Goal: Check status: Check status

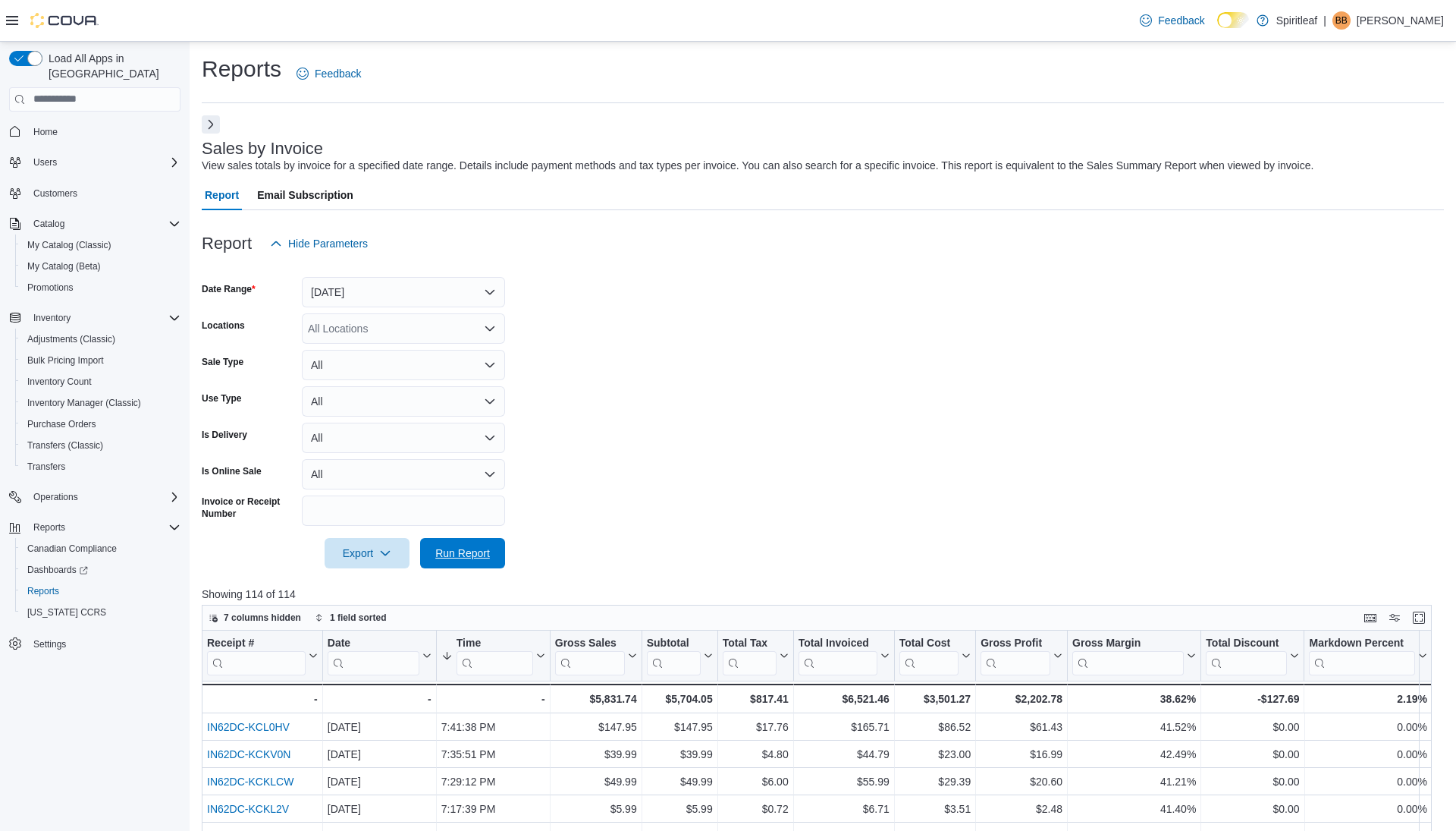
click at [464, 538] on span "Run Report" at bounding box center [462, 552] width 67 height 30
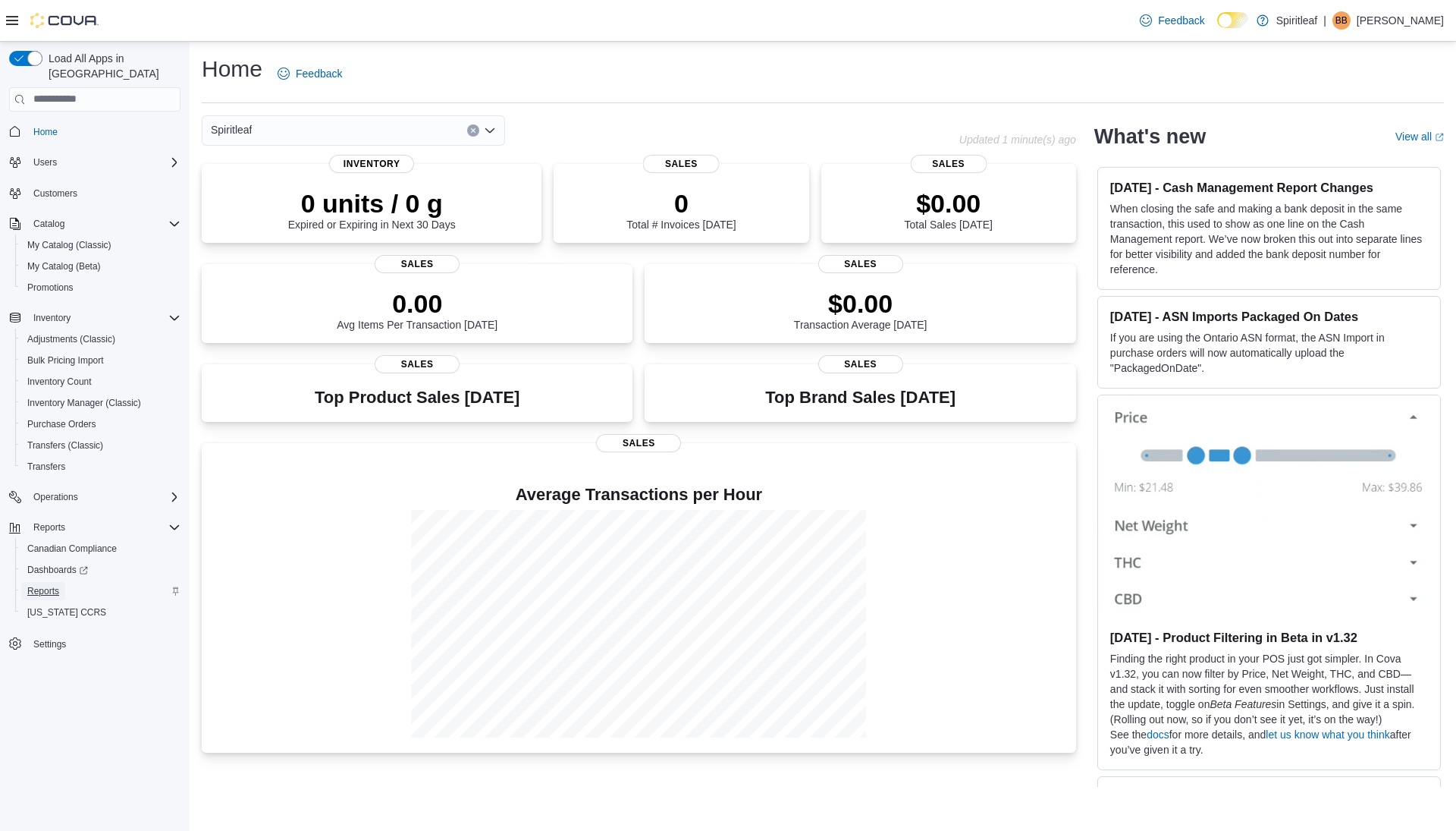
click at [50, 585] on span "Reports" at bounding box center [43, 591] width 32 height 12
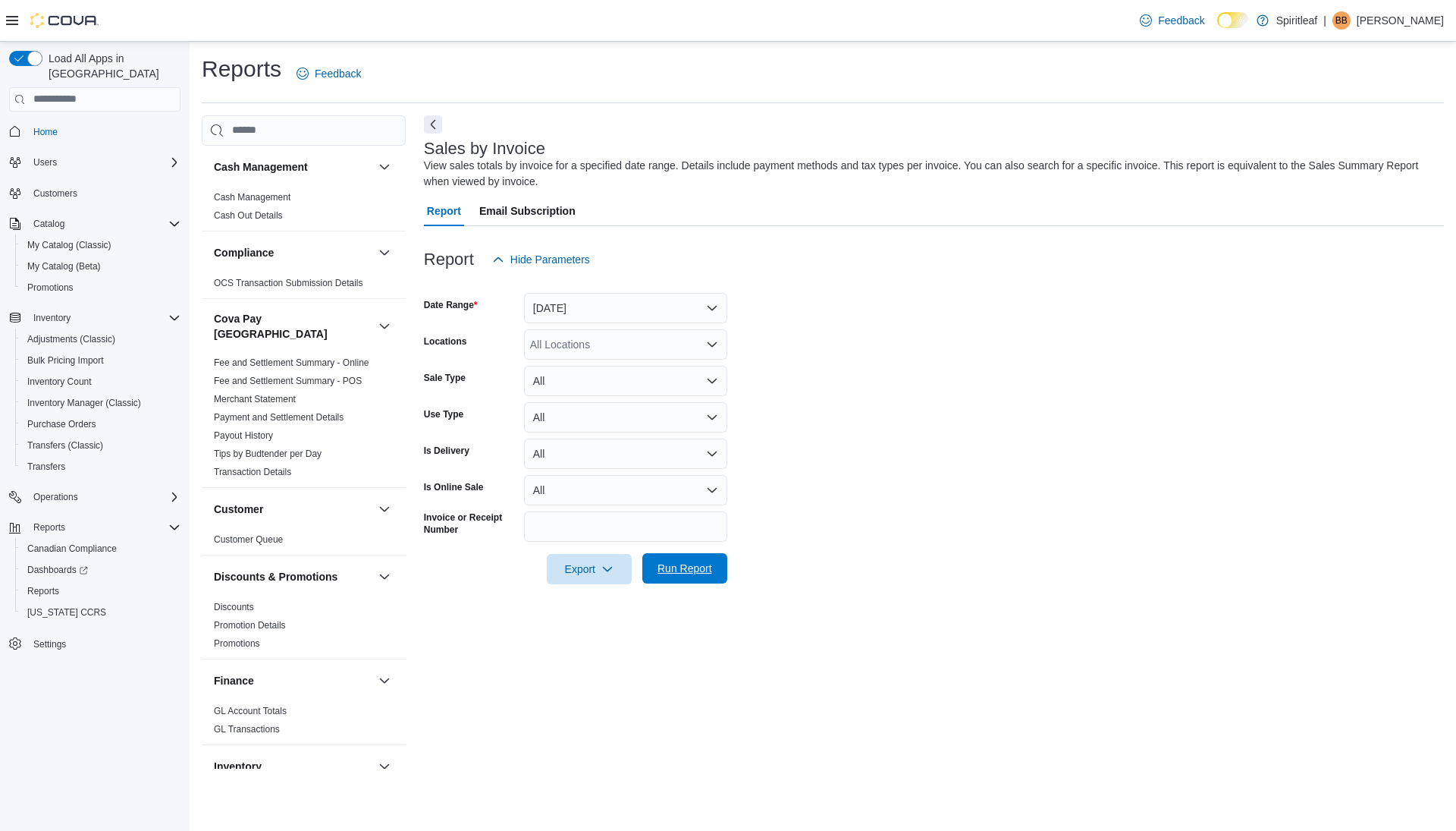
click at [675, 569] on span "Run Report" at bounding box center [684, 569] width 55 height 16
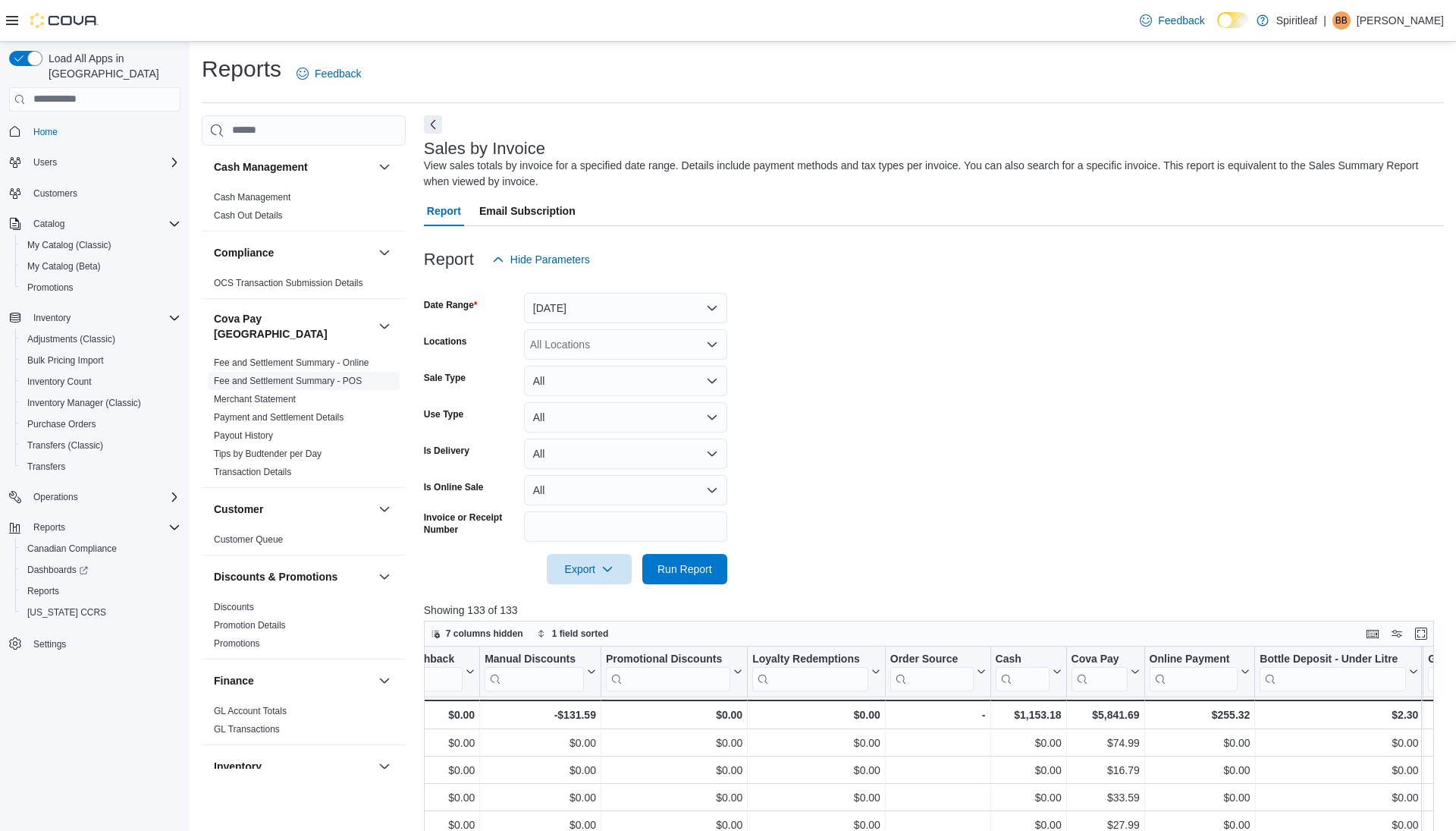
click at [325, 376] on link "Fee and Settlement Summary - POS" at bounding box center [287, 381] width 148 height 10
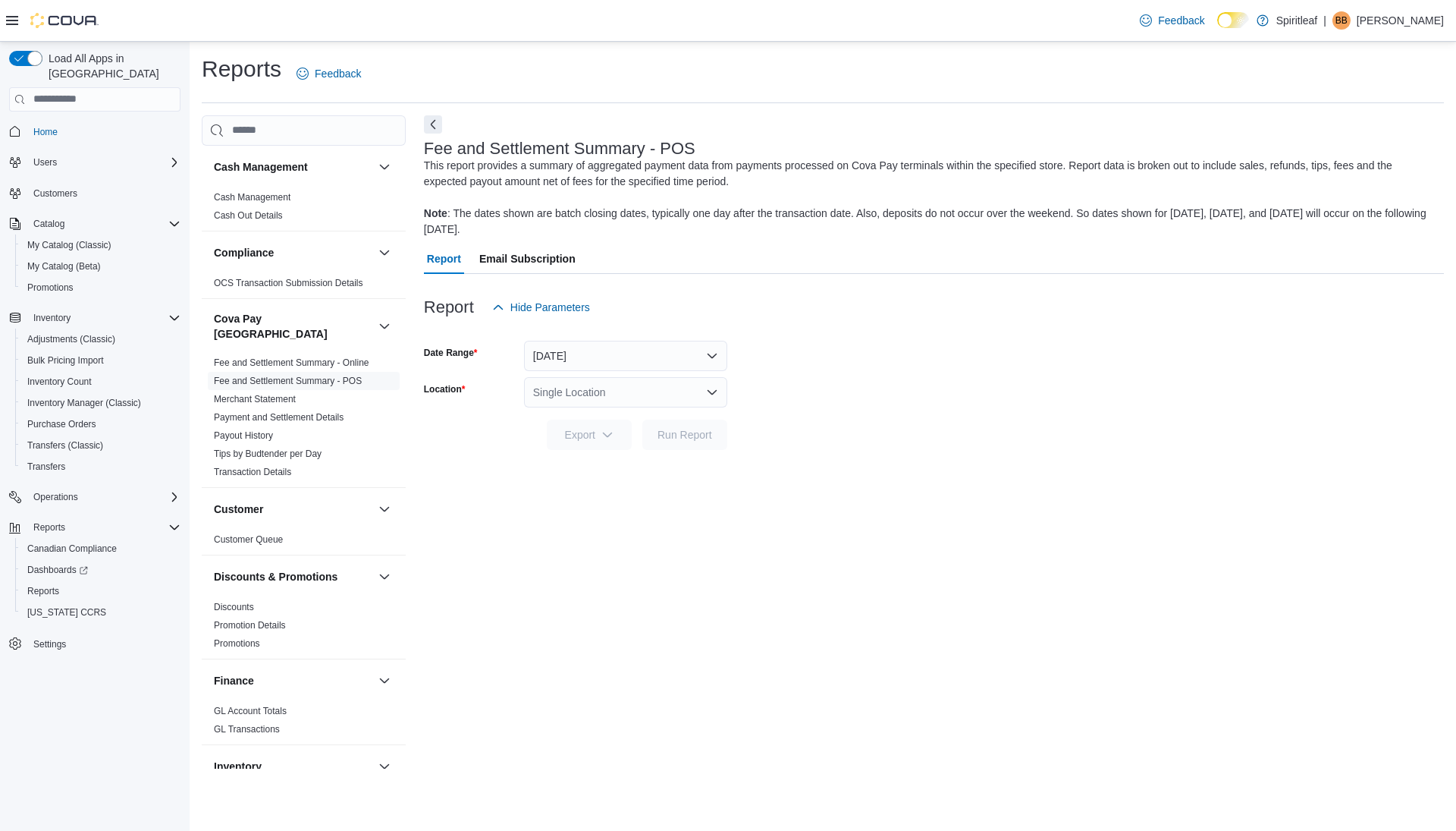
click at [600, 386] on div "Single Location" at bounding box center [625, 392] width 203 height 30
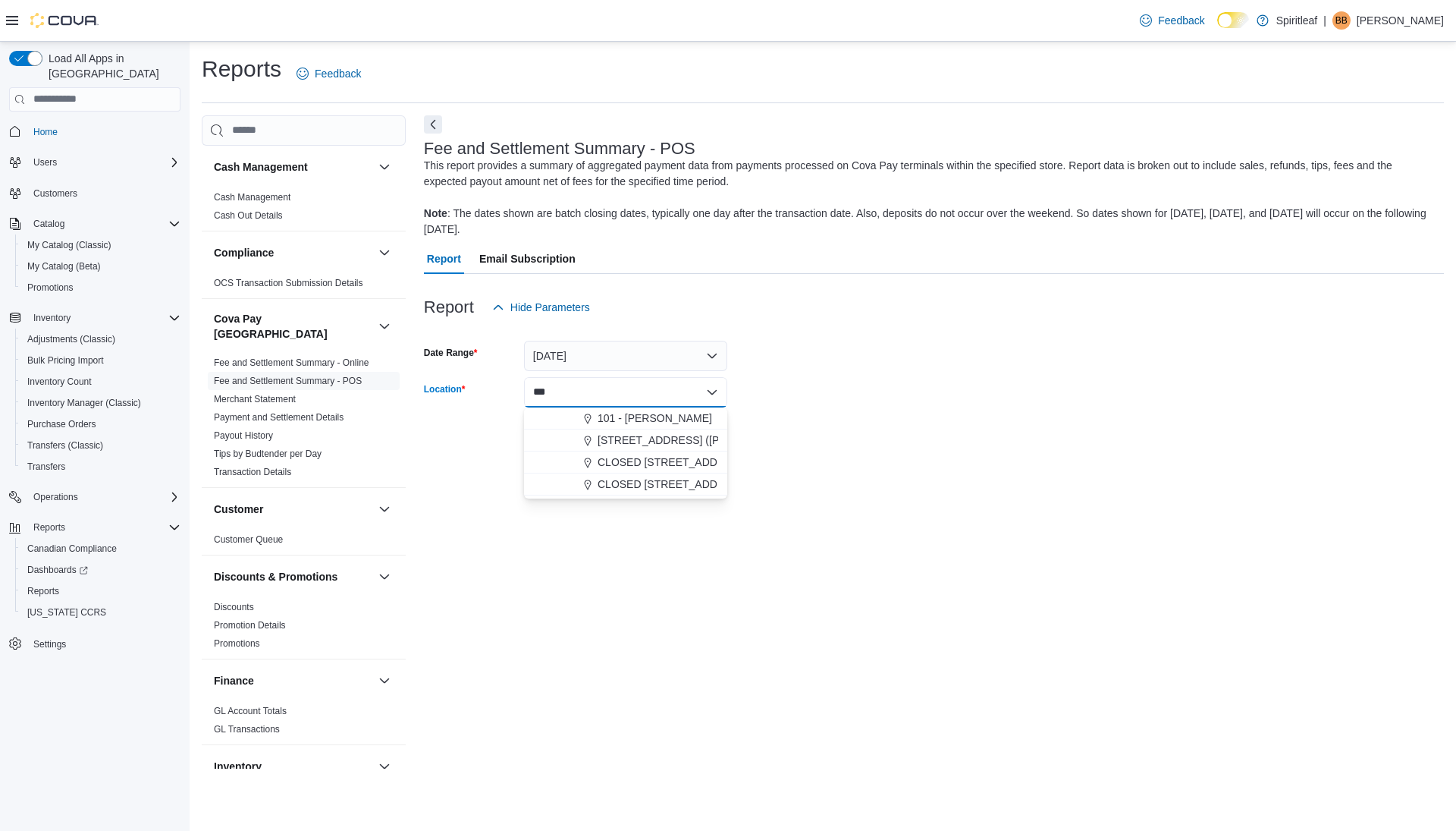
type input "***"
click at [607, 406] on div "*** Combo box. Selected. VER. Selected. Combo box input. Single Location. Type …" at bounding box center [625, 392] width 203 height 30
click at [610, 420] on span "101 - [PERSON_NAME]" at bounding box center [655, 418] width 114 height 16
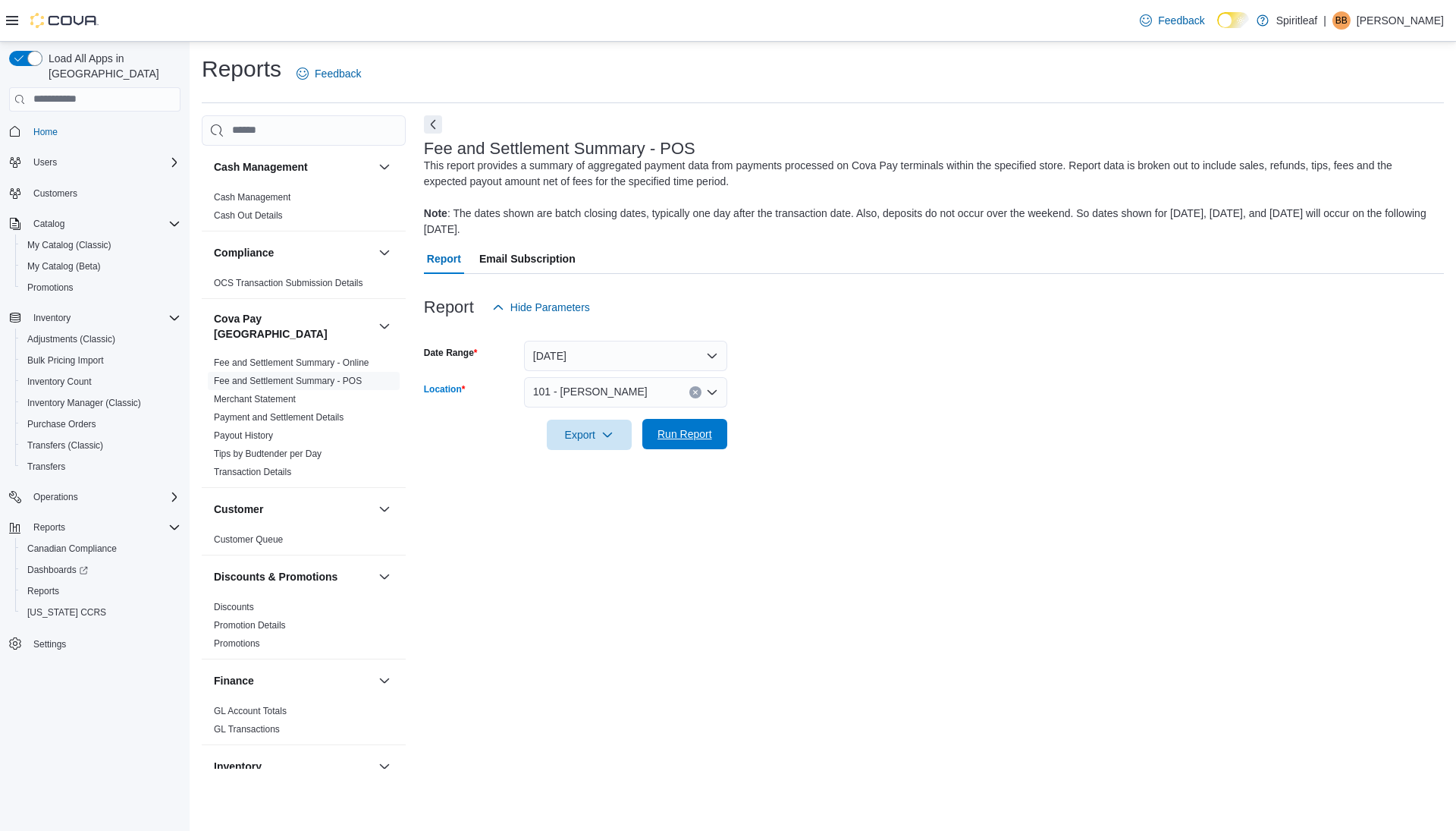
click at [689, 433] on span "Run Report" at bounding box center [684, 435] width 55 height 16
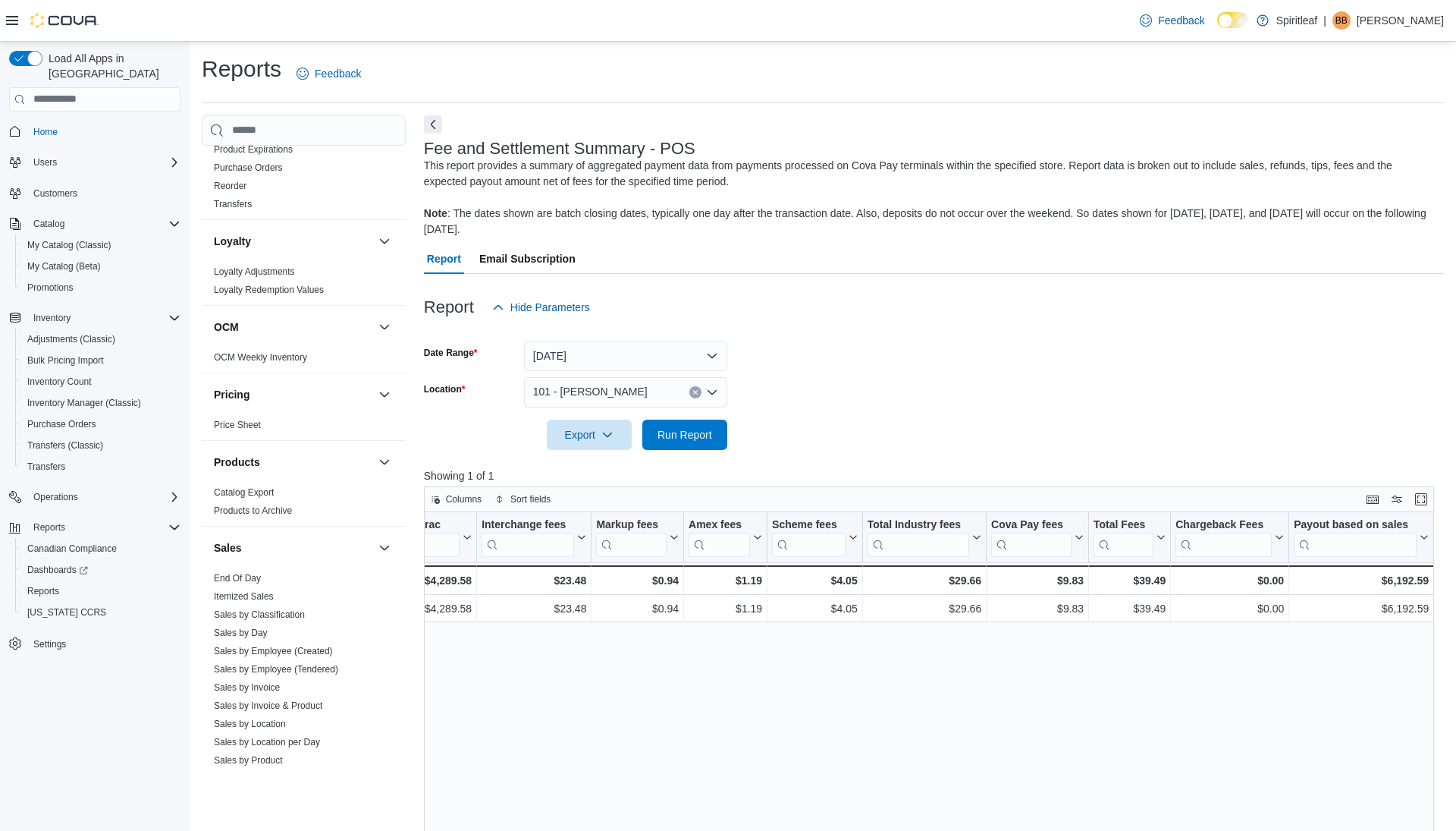
scroll to position [940, 0]
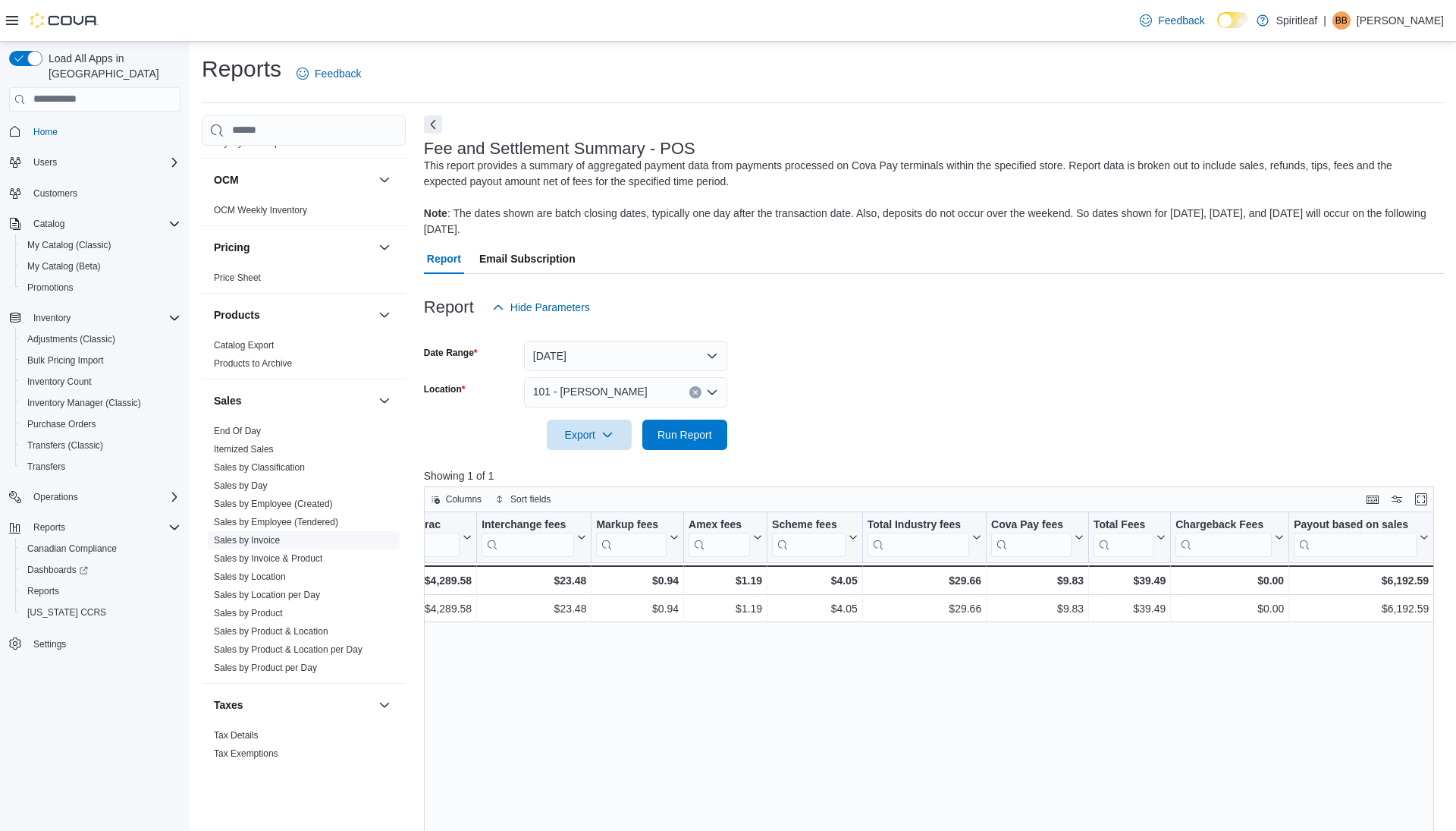
click at [253, 535] on link "Sales by Invoice" at bounding box center [247, 540] width 66 height 10
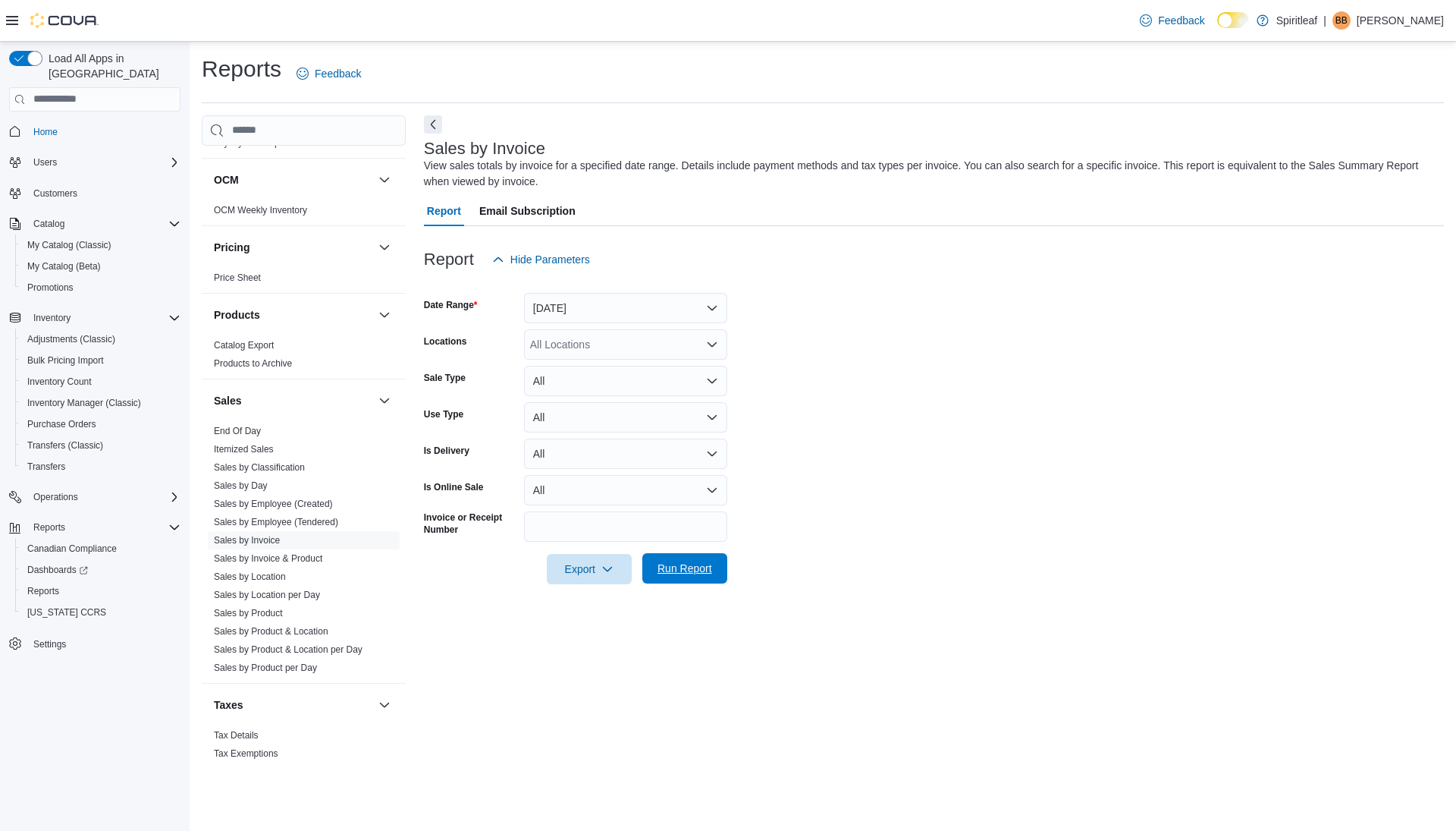
click at [695, 573] on span "Run Report" at bounding box center [684, 569] width 55 height 16
click at [433, 130] on button "Next" at bounding box center [433, 123] width 18 height 18
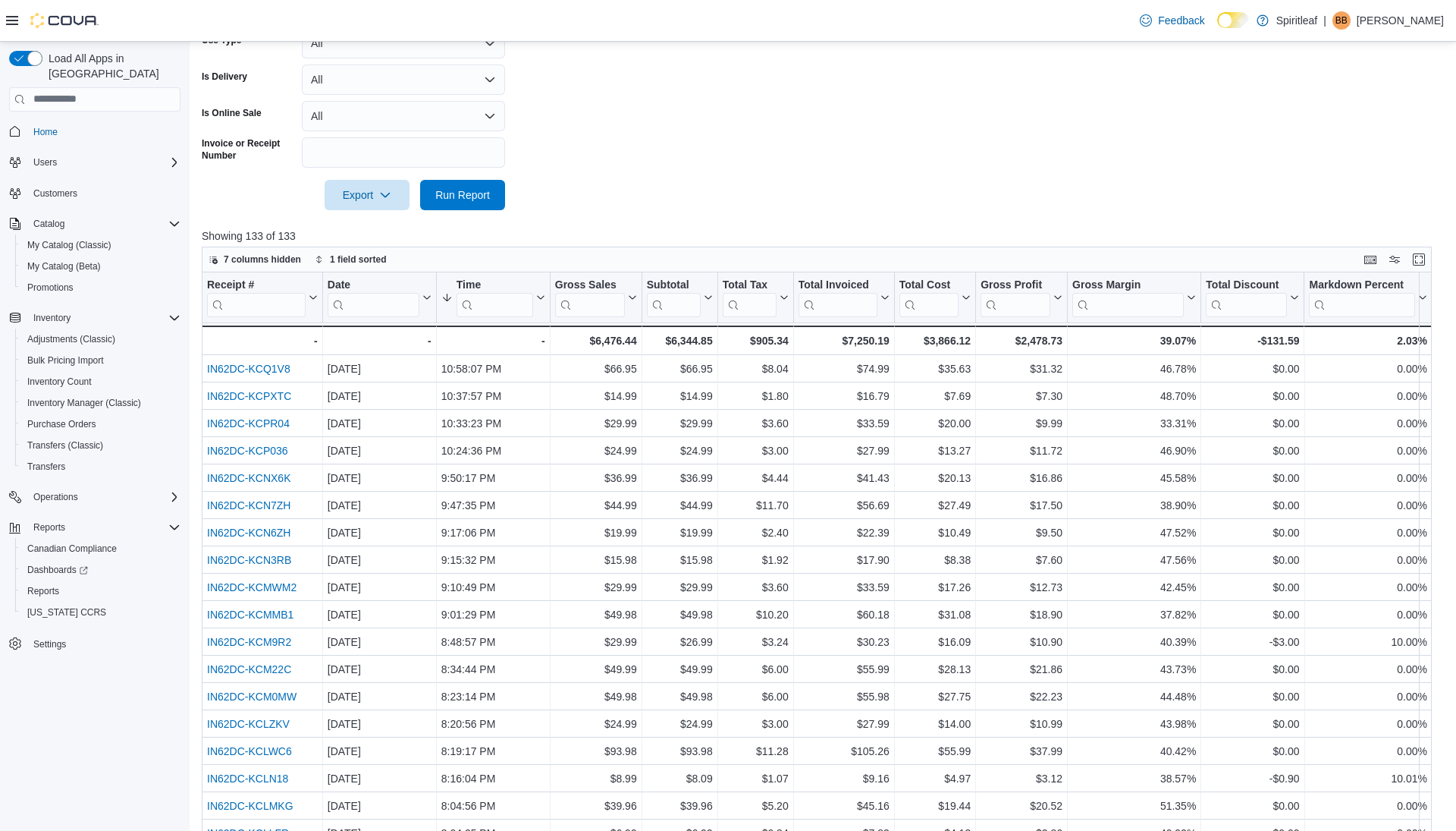
scroll to position [381, 0]
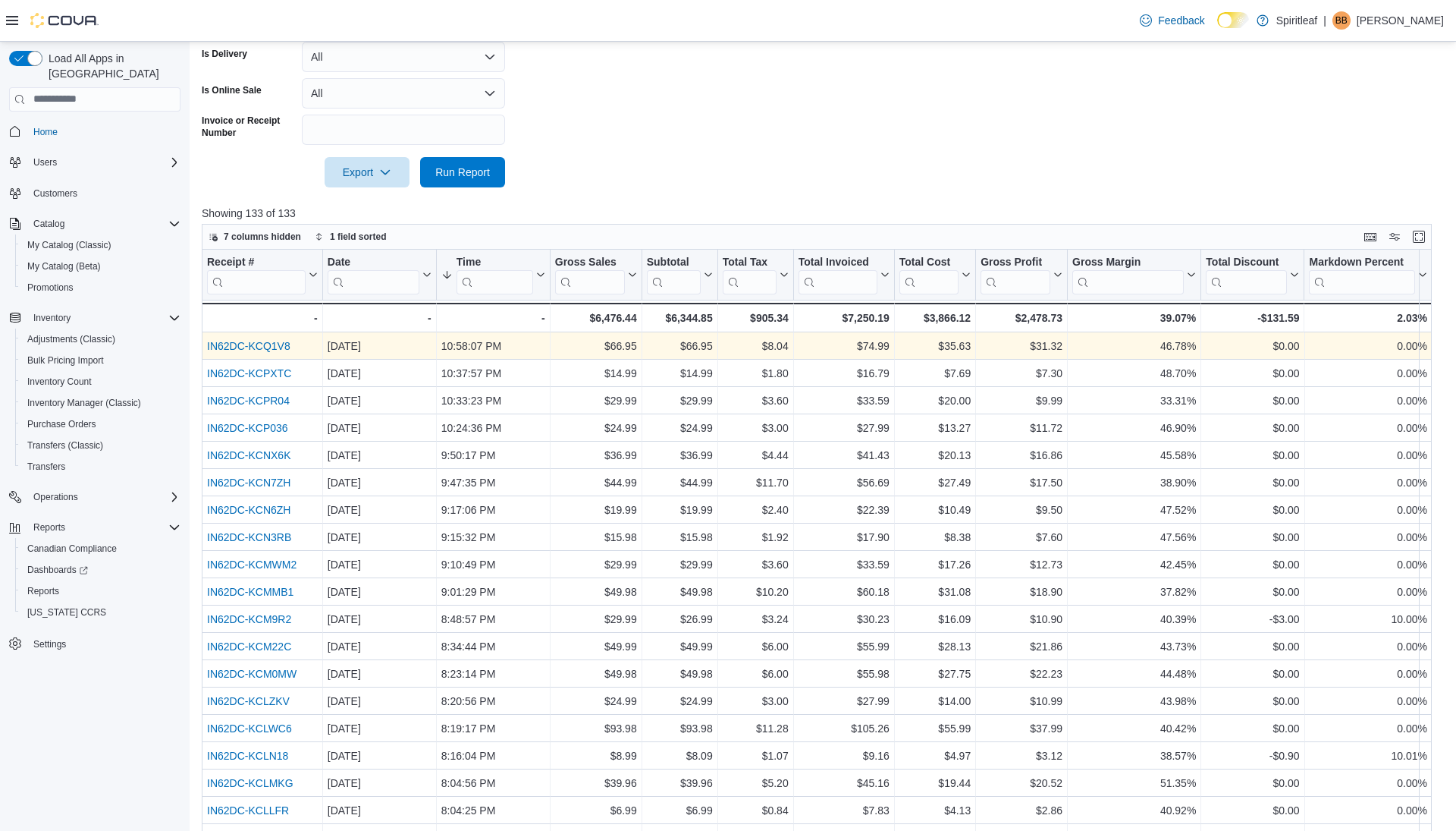
click at [273, 346] on link "IN62DC-KCQ1V8" at bounding box center [248, 346] width 83 height 12
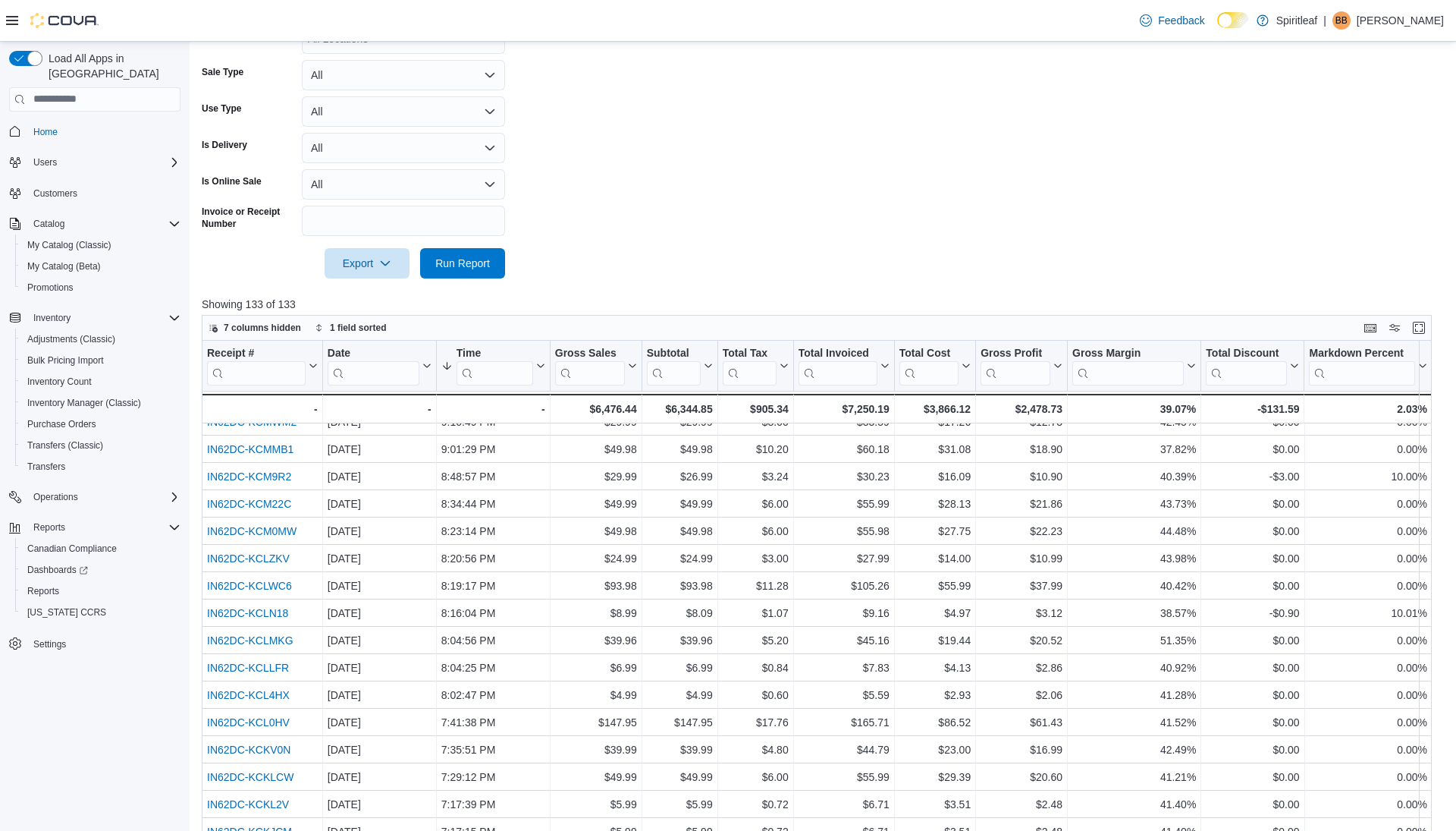
scroll to position [0, 0]
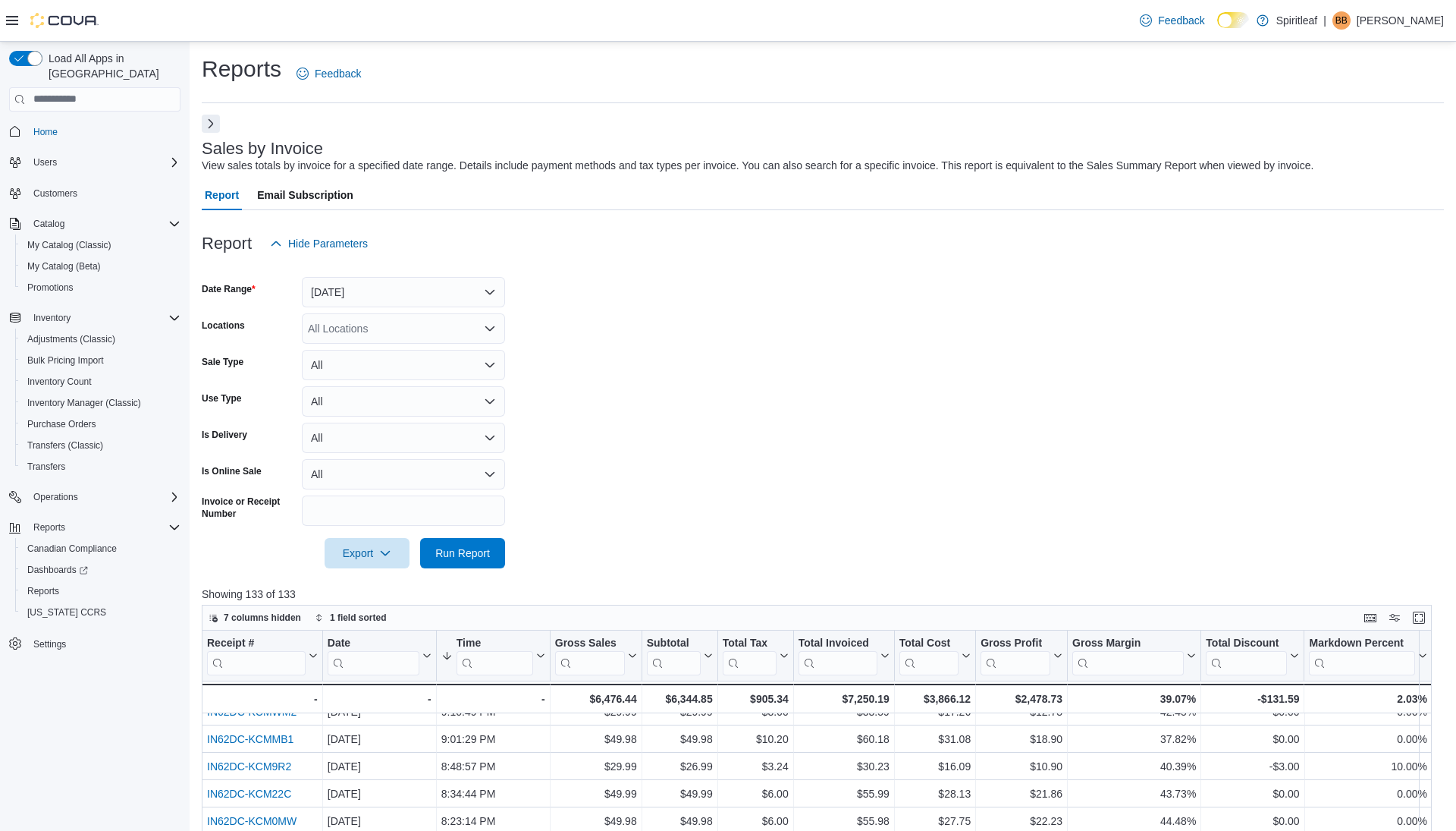
click at [211, 124] on button "Next" at bounding box center [210, 123] width 18 height 18
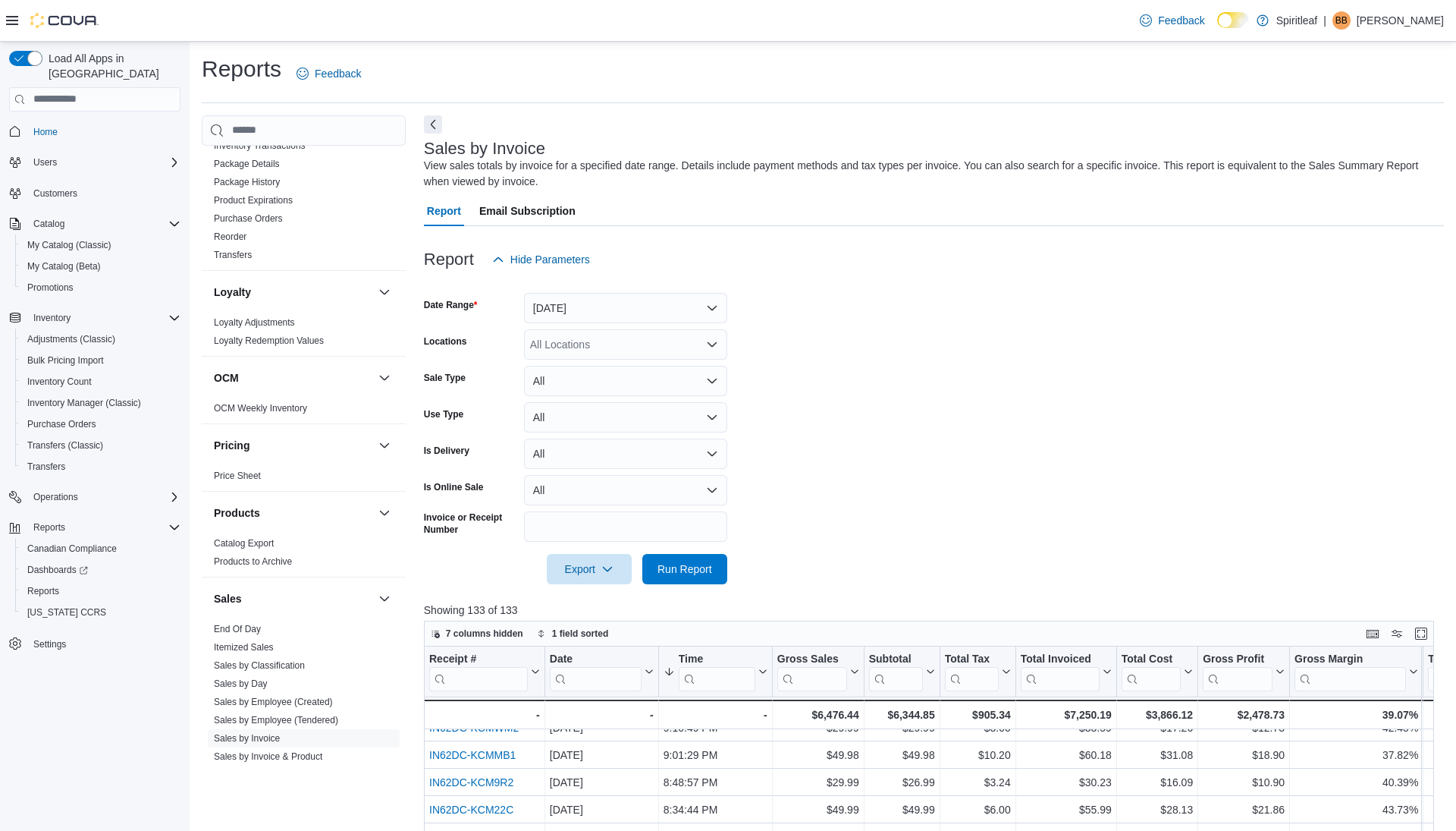
scroll to position [940, 0]
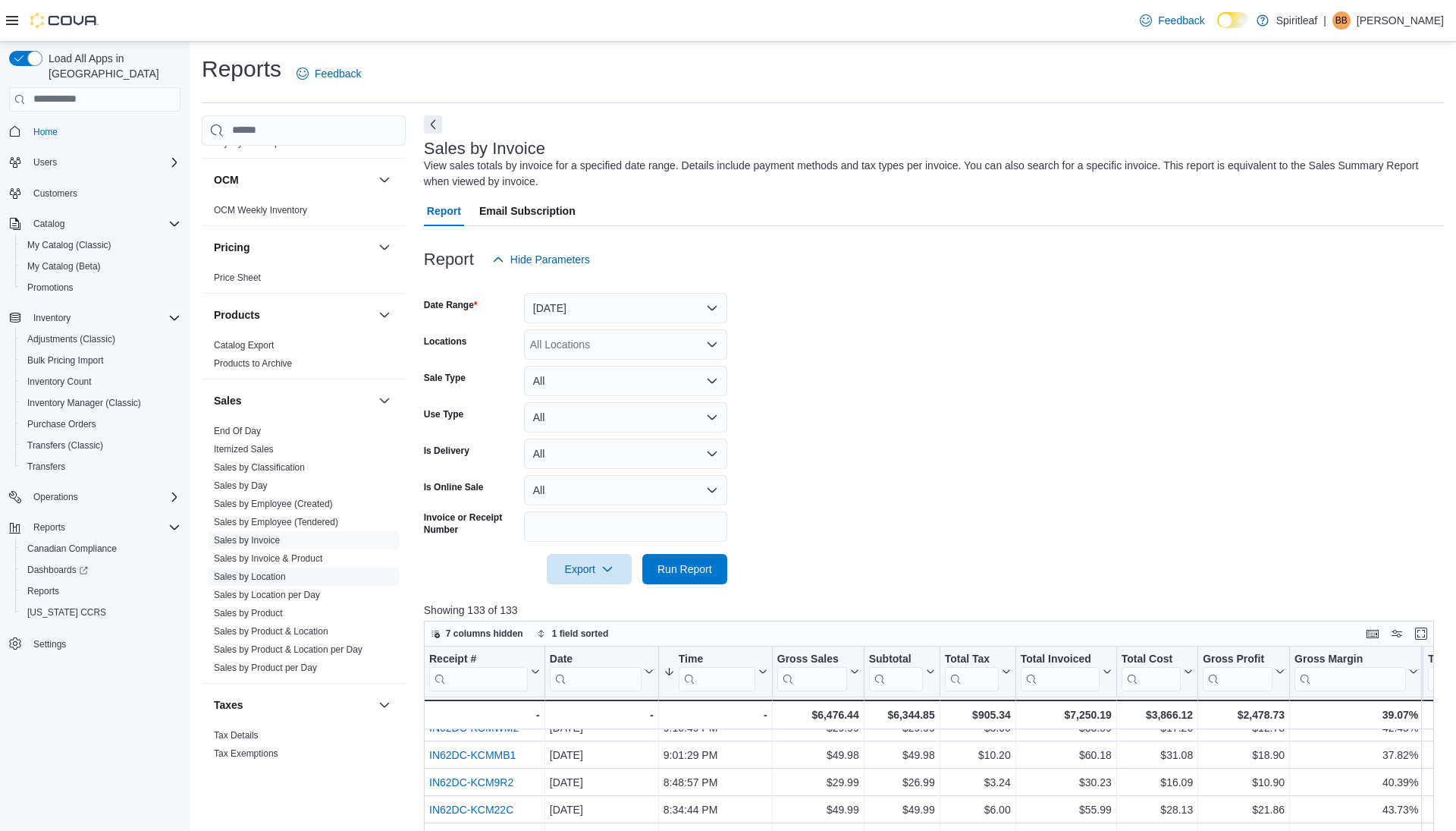
click at [266, 571] on link "Sales by Location" at bounding box center [249, 577] width 72 height 10
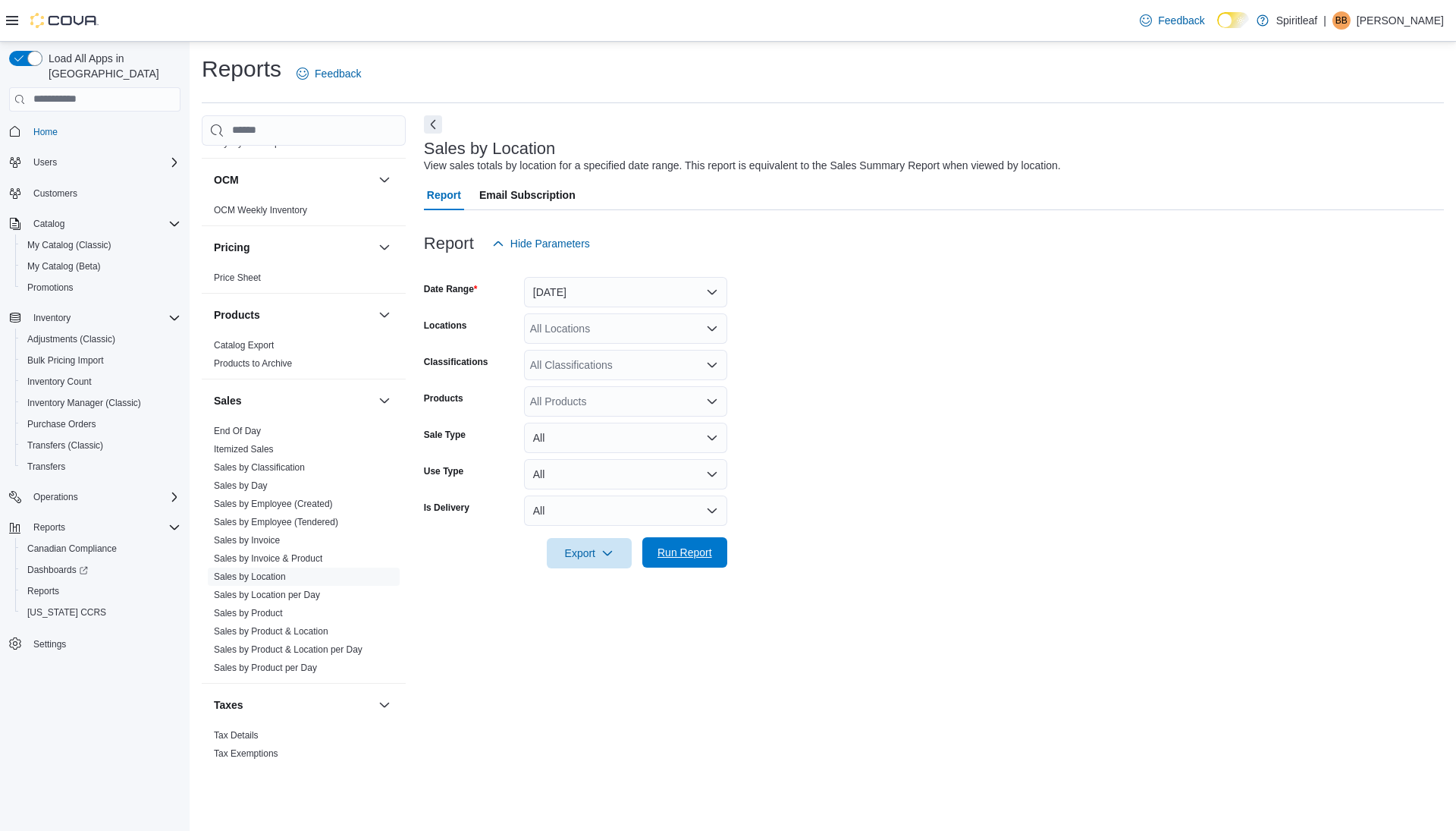
click at [682, 551] on span "Run Report" at bounding box center [684, 552] width 55 height 16
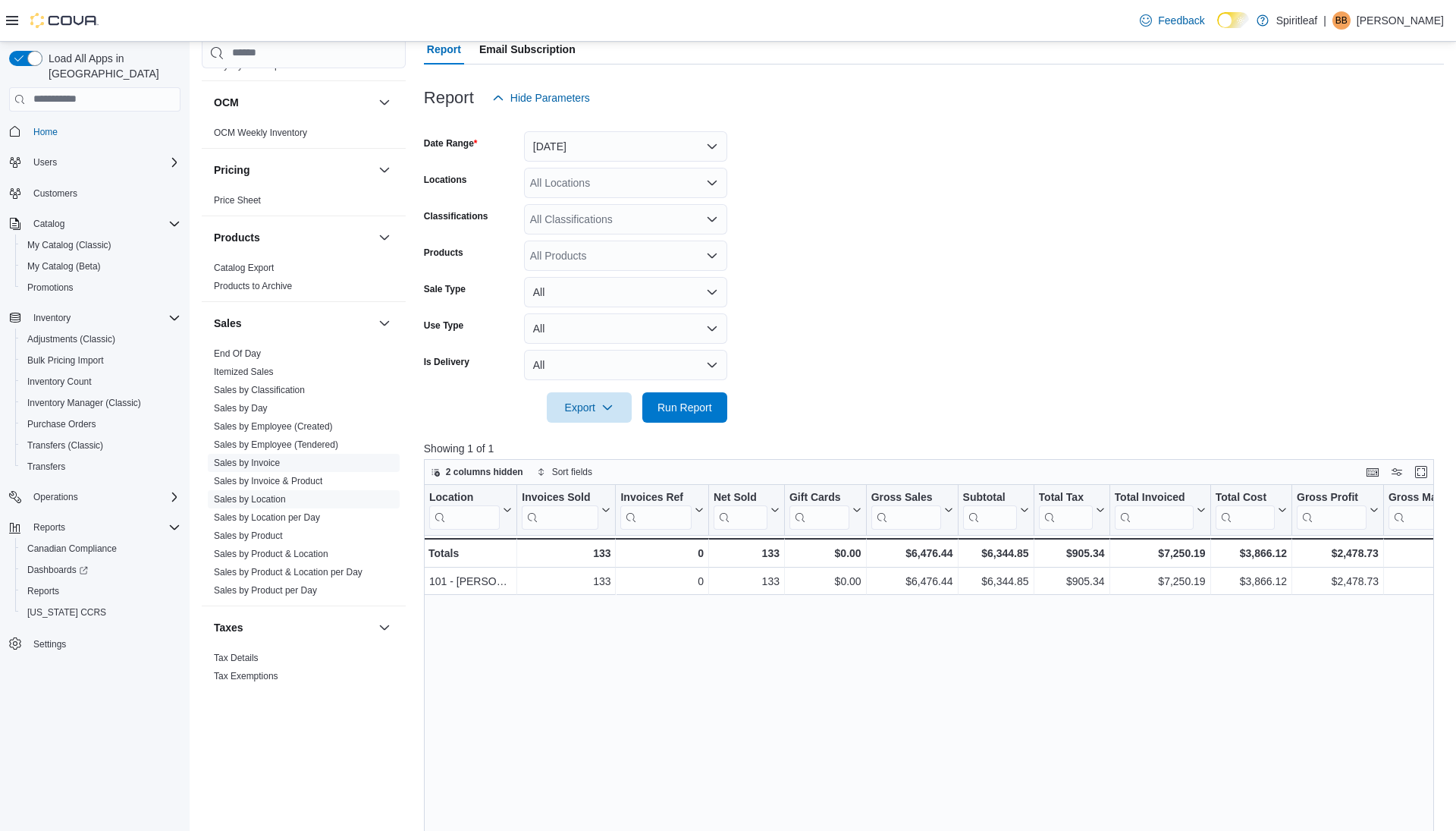
click at [258, 457] on link "Sales by Invoice" at bounding box center [247, 462] width 66 height 10
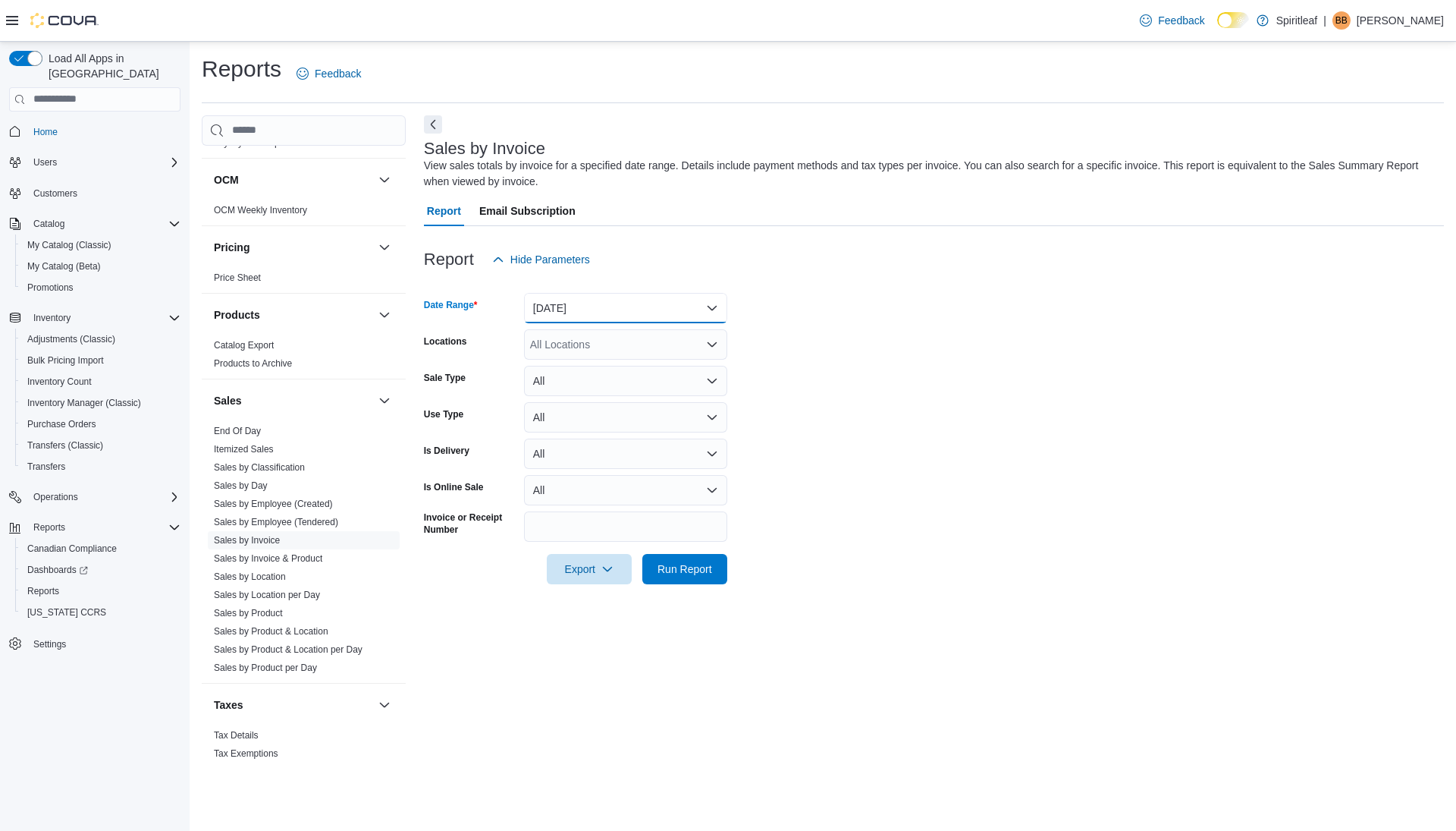
click at [574, 305] on button "[DATE]" at bounding box center [625, 307] width 203 height 30
click at [577, 377] on span "[DATE]" at bounding box center [635, 368] width 173 height 18
click at [569, 317] on button "[DATE]" at bounding box center [625, 307] width 203 height 30
click at [569, 394] on span "[DATE]" at bounding box center [635, 398] width 173 height 18
click at [700, 568] on span "Run Report" at bounding box center [684, 569] width 55 height 16
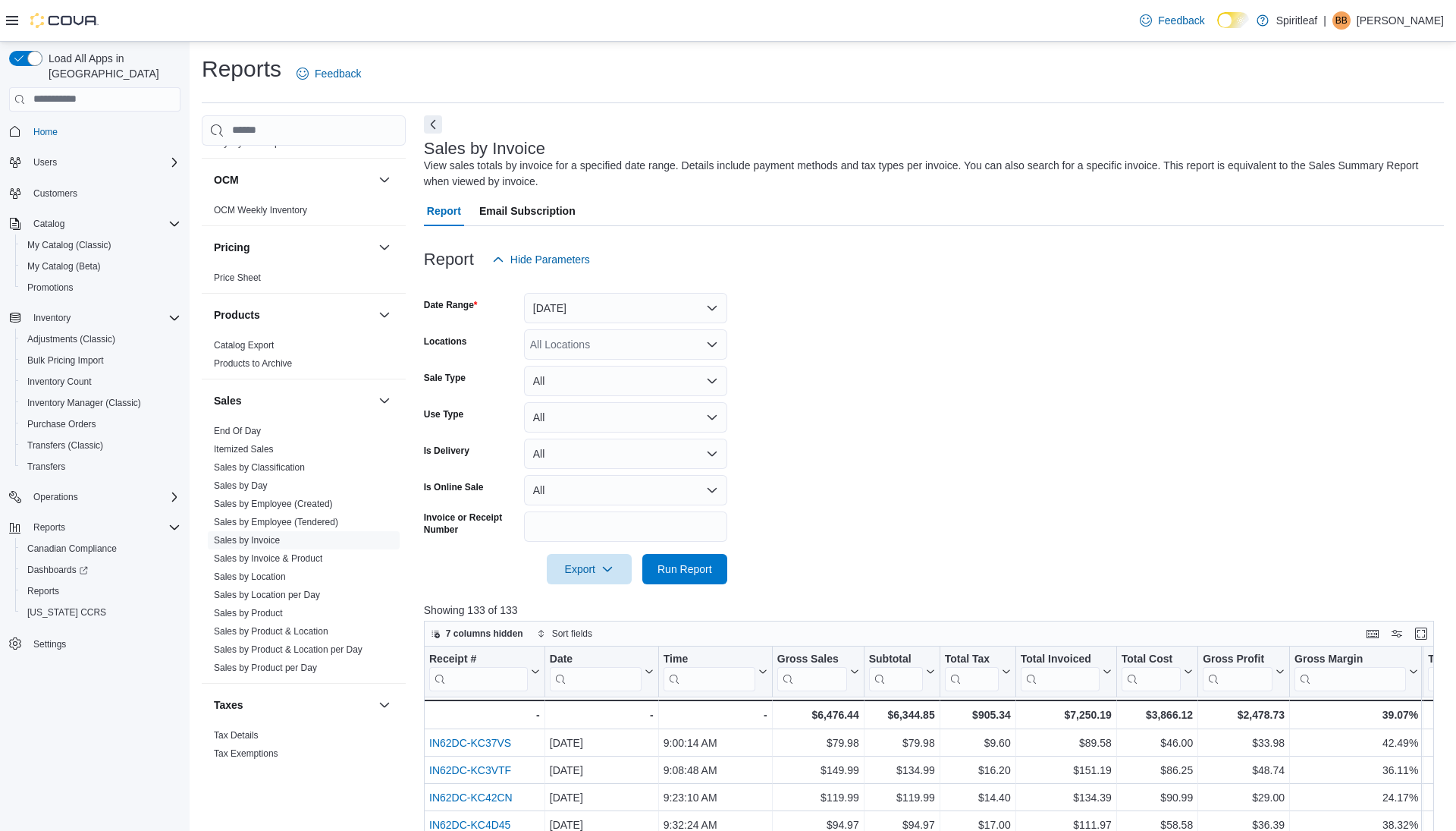
click at [430, 125] on button "Next" at bounding box center [433, 124] width 18 height 18
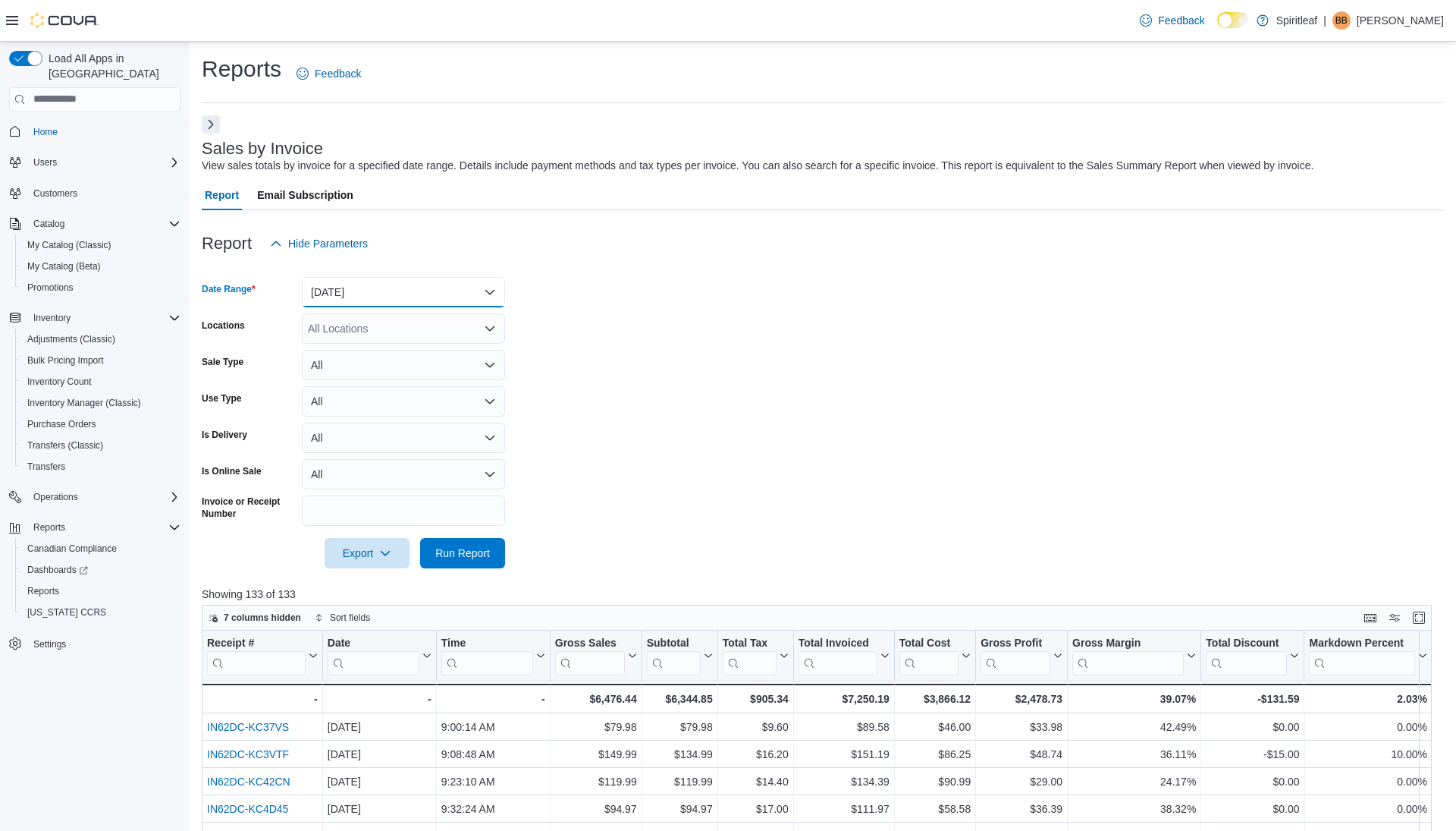
click at [424, 290] on button "[DATE]" at bounding box center [403, 292] width 203 height 30
click at [365, 325] on span "Custom Date" at bounding box center [413, 322] width 173 height 18
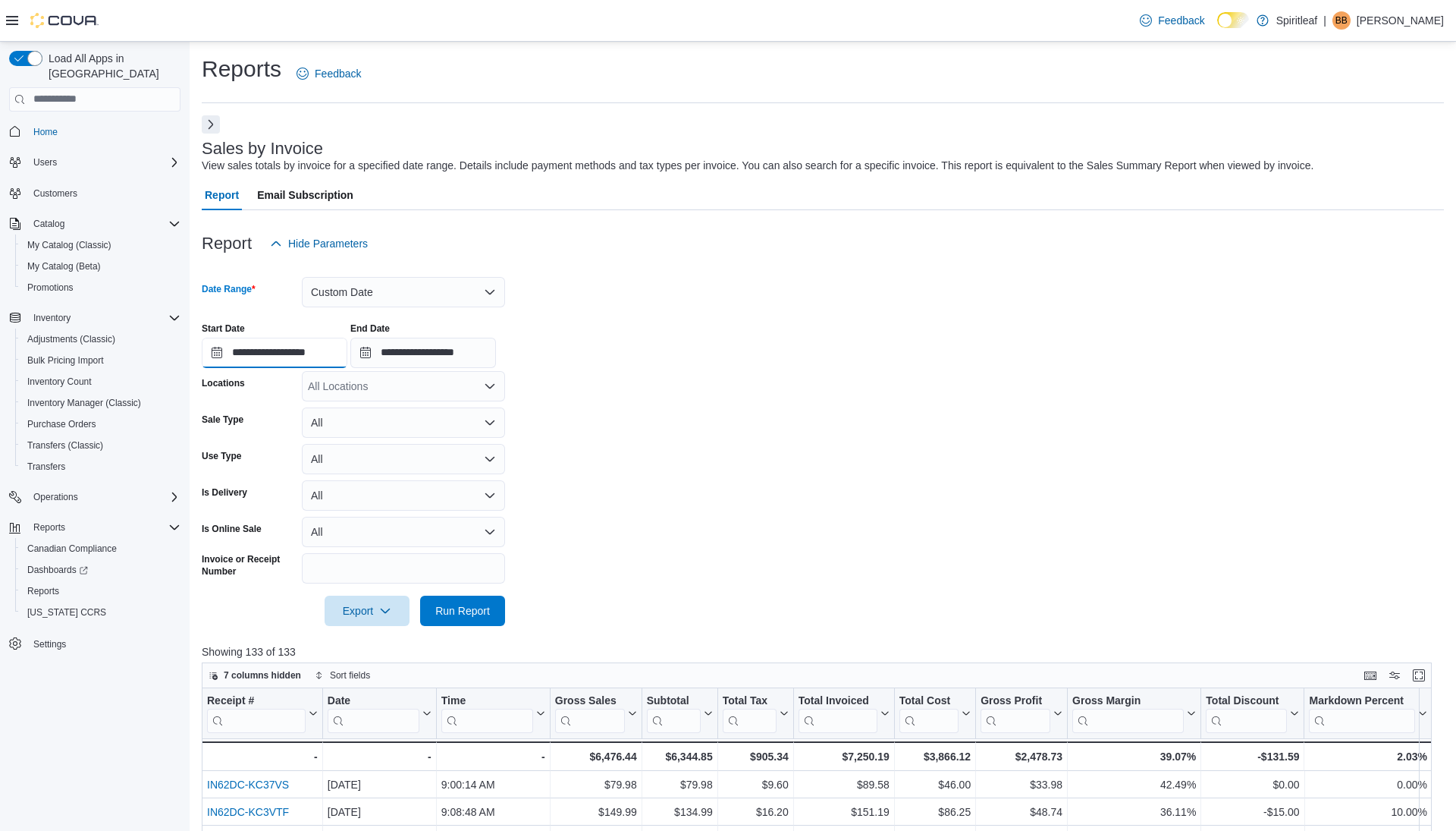
click at [298, 351] on input "**********" at bounding box center [274, 352] width 145 height 30
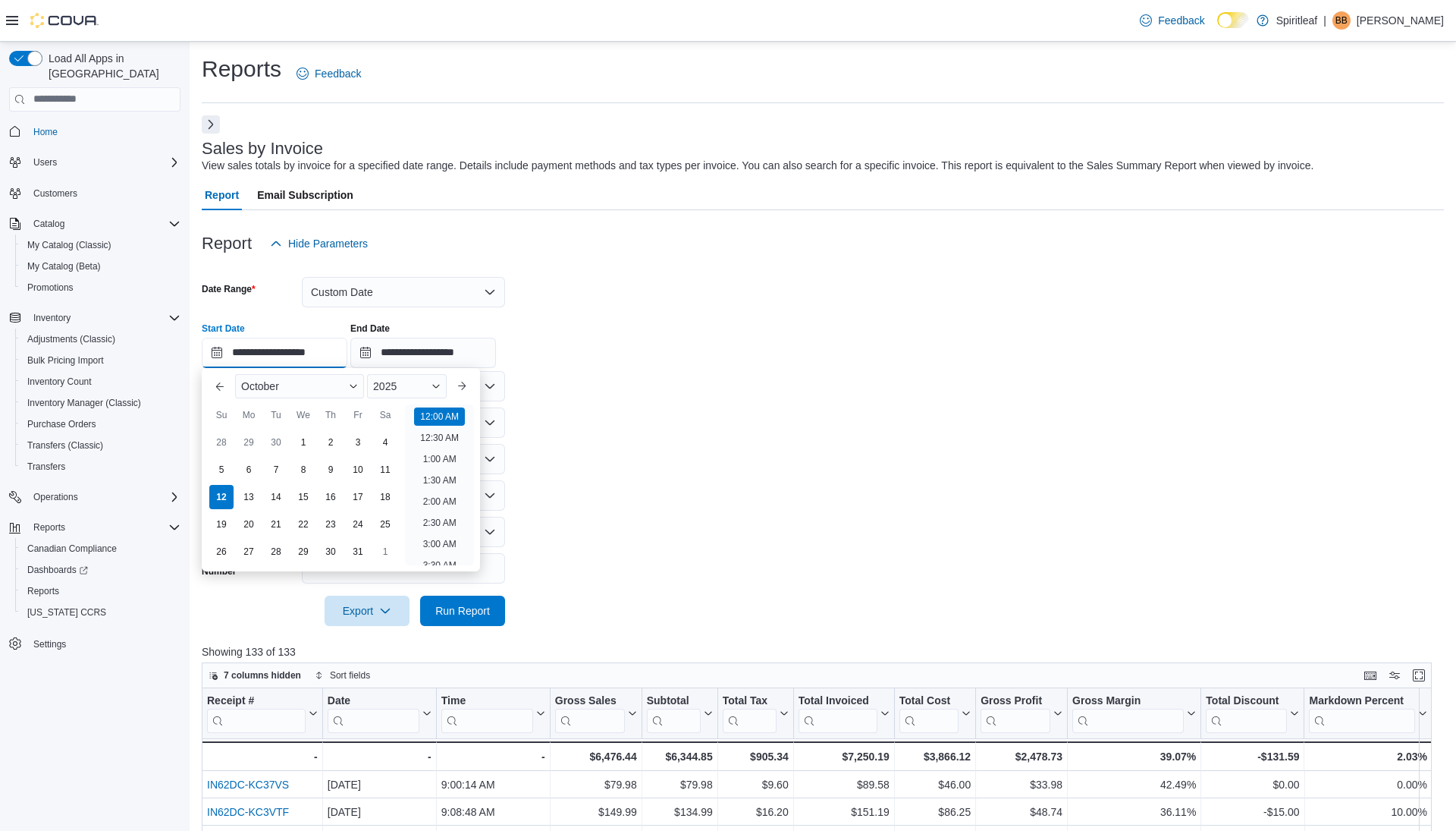
scroll to position [47, 0]
click at [389, 468] on div "11" at bounding box center [384, 469] width 27 height 27
type input "**********"
click at [445, 415] on li "12:00 AM" at bounding box center [439, 413] width 51 height 18
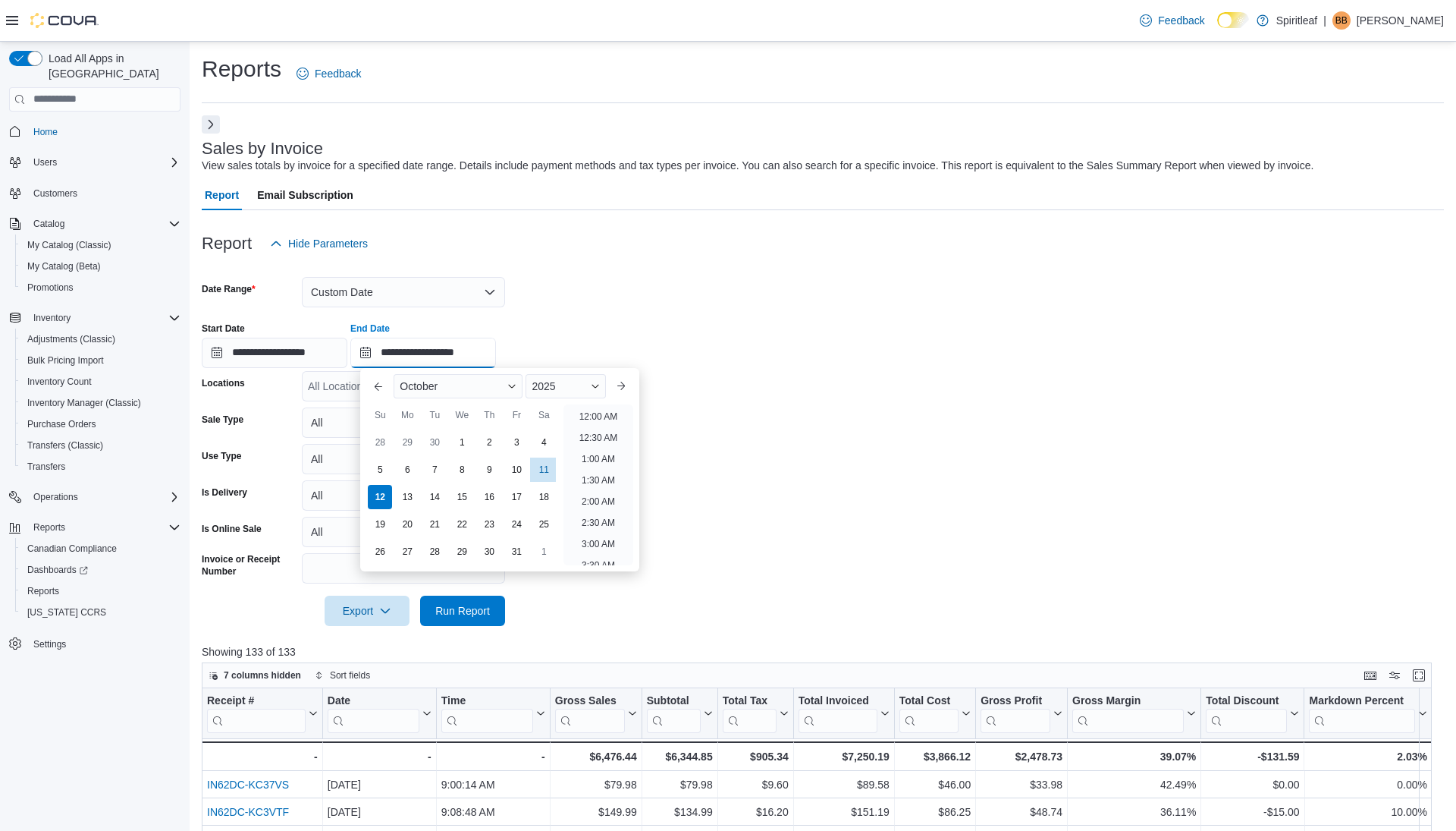
click at [449, 348] on input "**********" at bounding box center [423, 352] width 145 height 30
click at [548, 472] on div "11" at bounding box center [543, 469] width 27 height 27
click at [606, 486] on li "3:00 PM" at bounding box center [598, 487] width 46 height 18
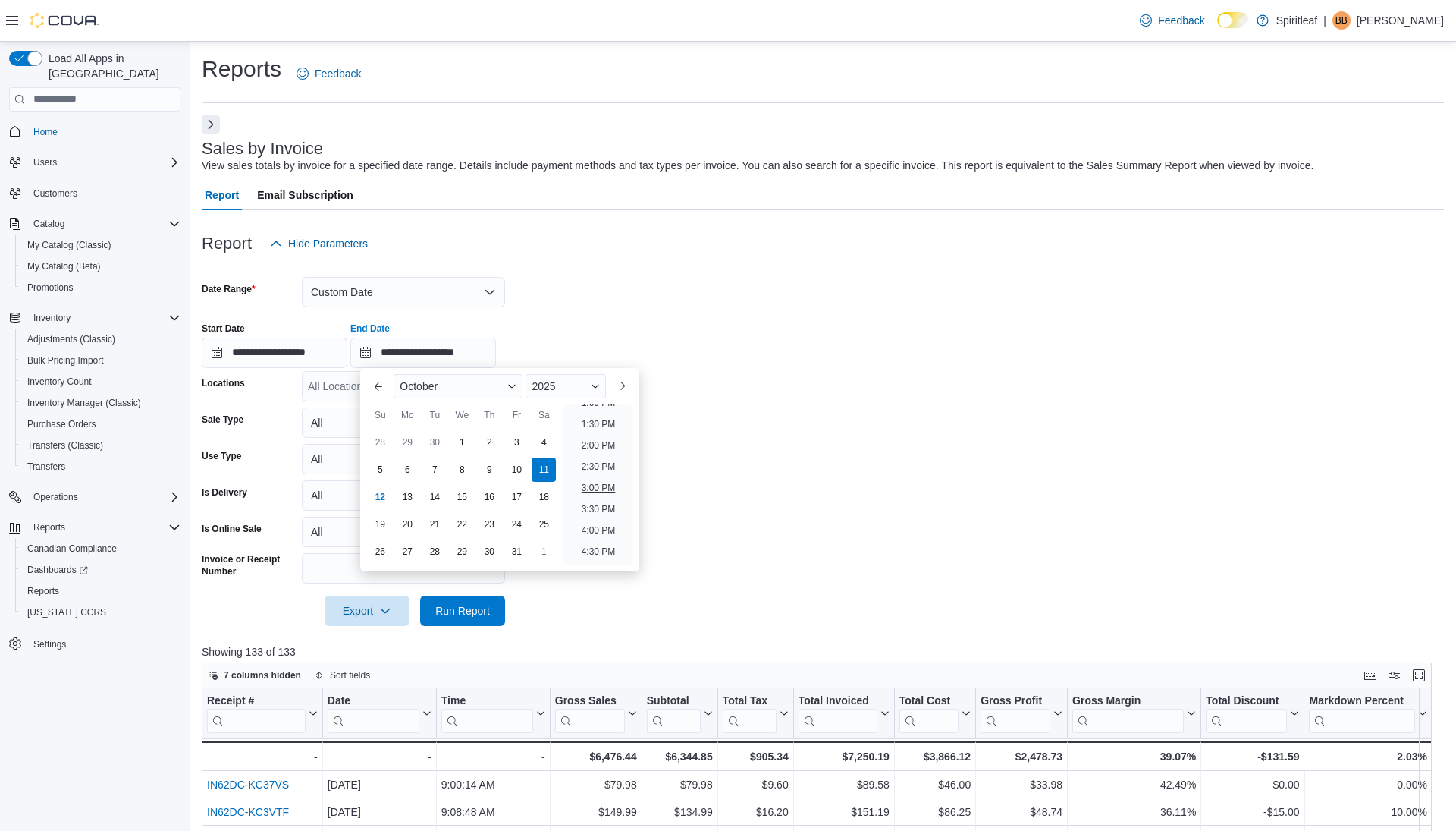
type input "**********"
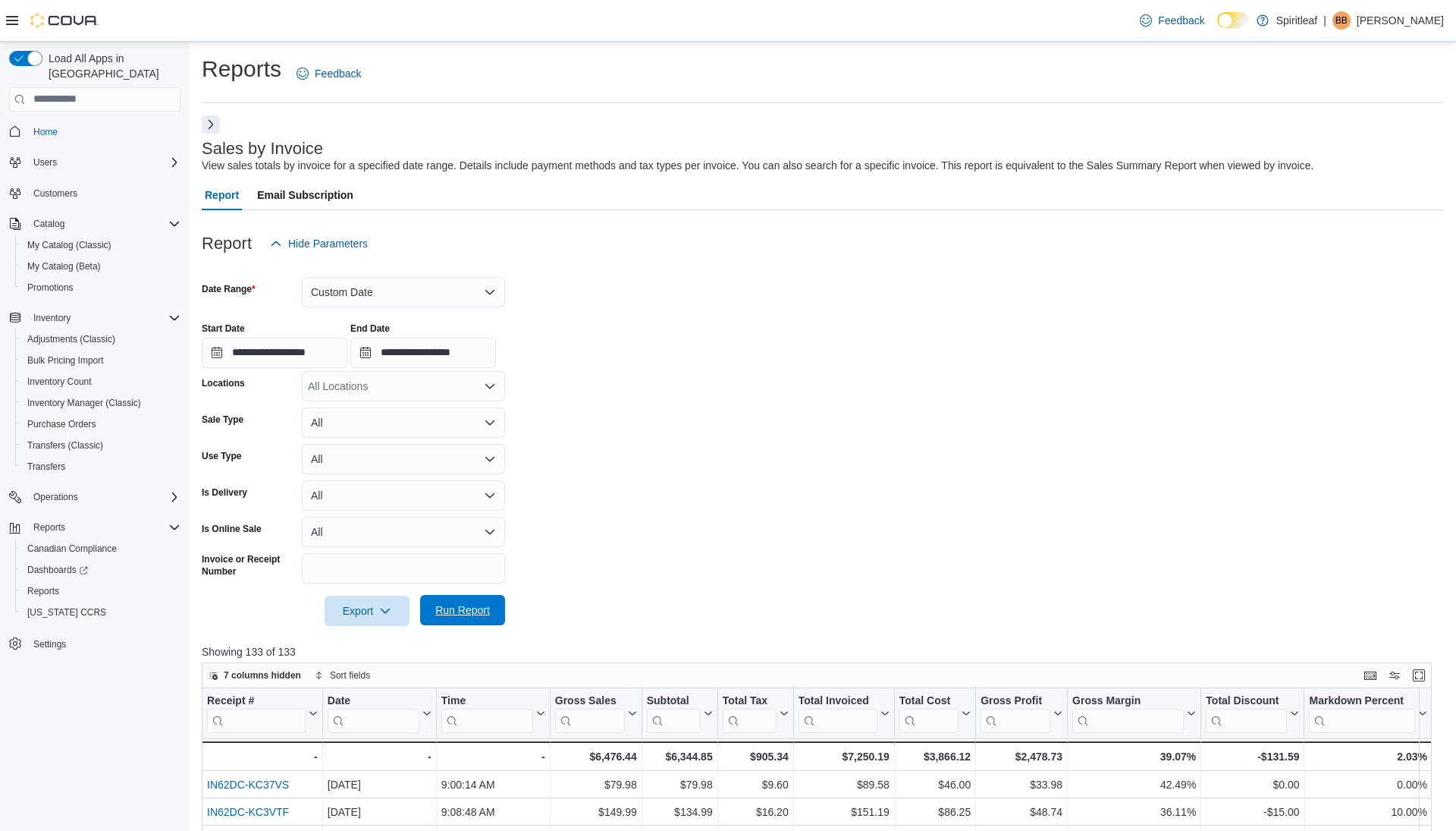
click at [459, 610] on span "Run Report" at bounding box center [462, 610] width 55 height 16
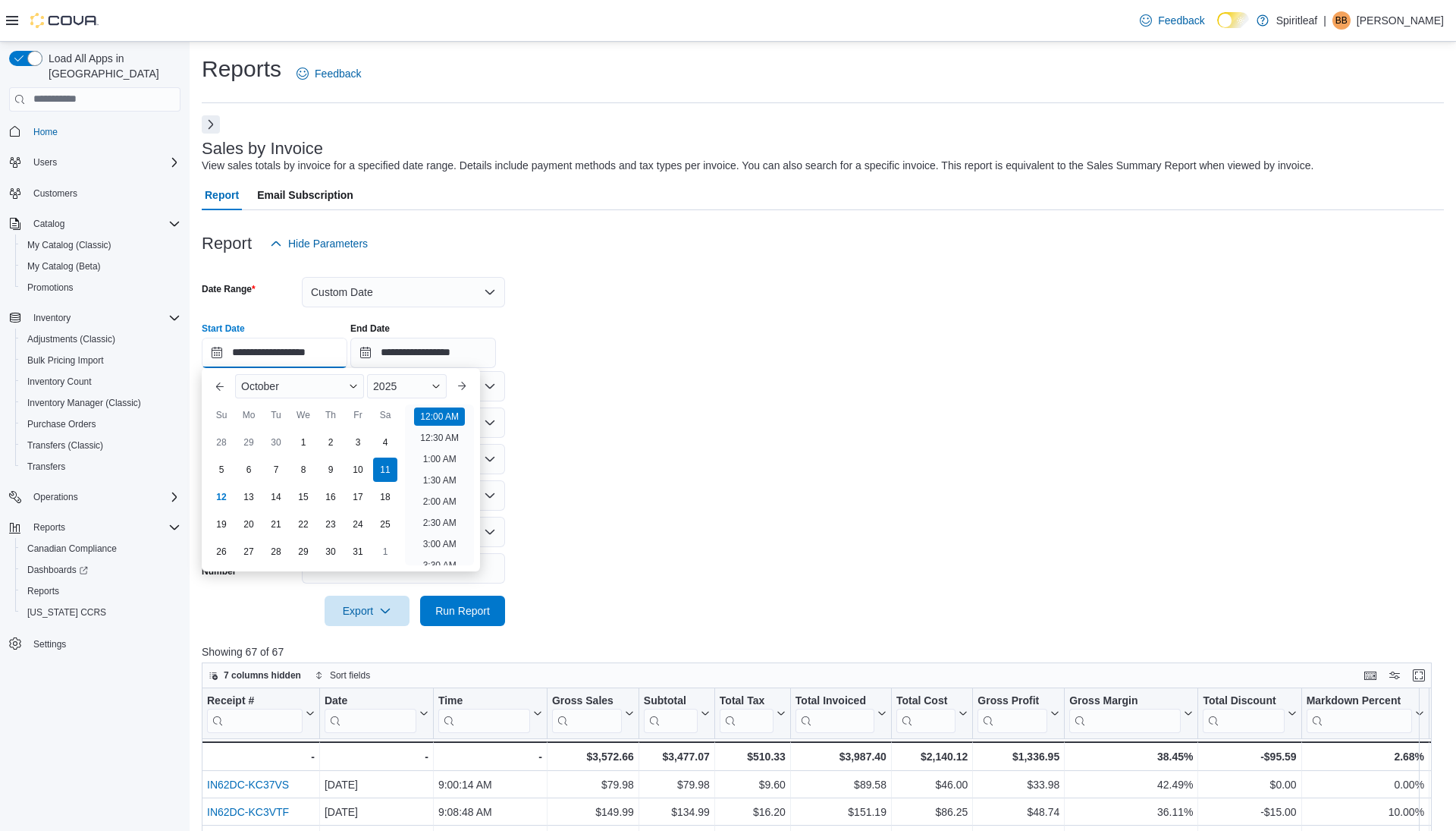
click at [323, 353] on input "**********" at bounding box center [274, 352] width 145 height 30
click at [438, 499] on li "3:30 PM" at bounding box center [439, 504] width 46 height 18
type input "**********"
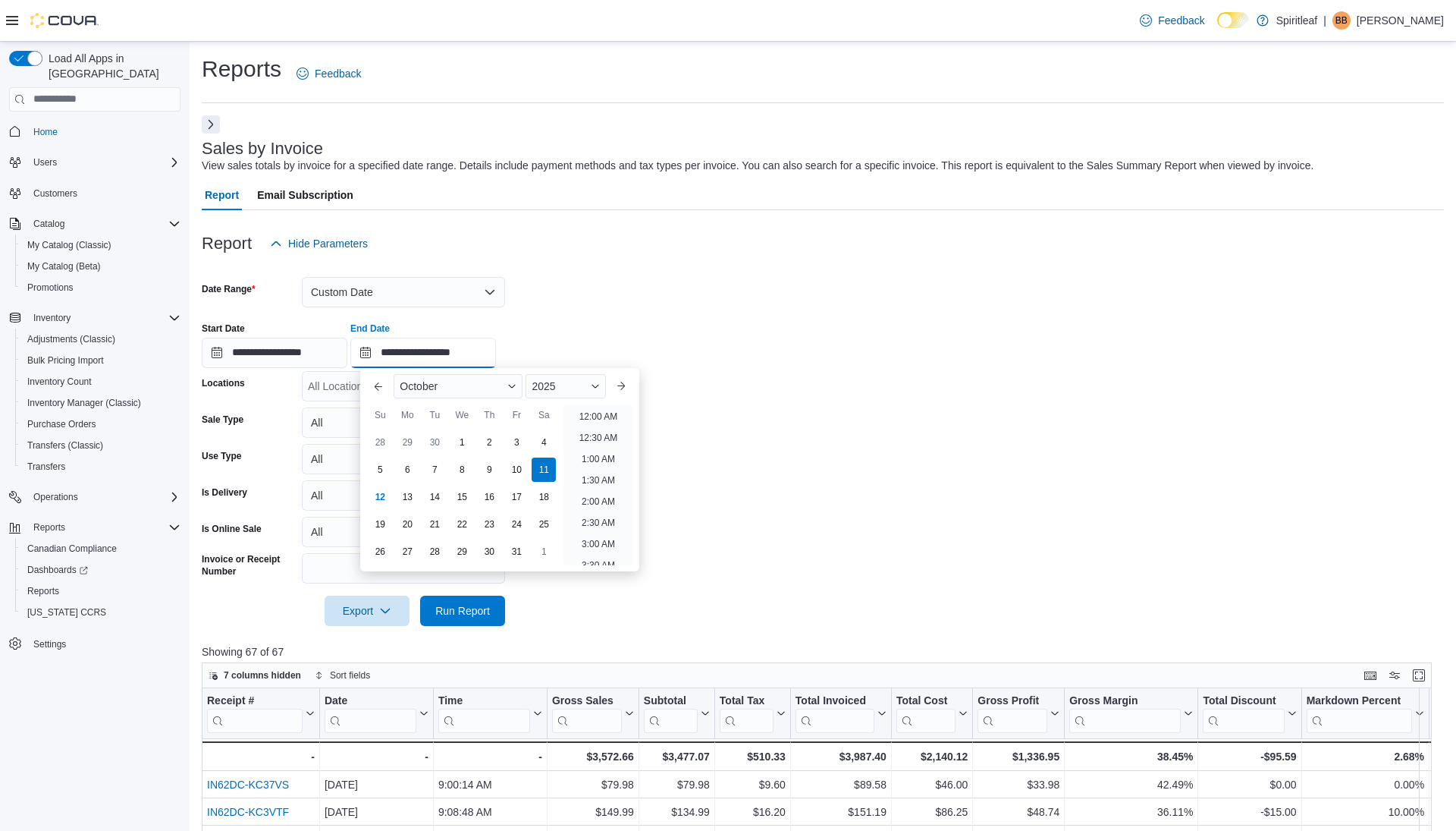
click at [454, 353] on input "**********" at bounding box center [423, 352] width 145 height 30
click at [595, 556] on li "11:30 PM" at bounding box center [598, 552] width 51 height 18
type input "**********"
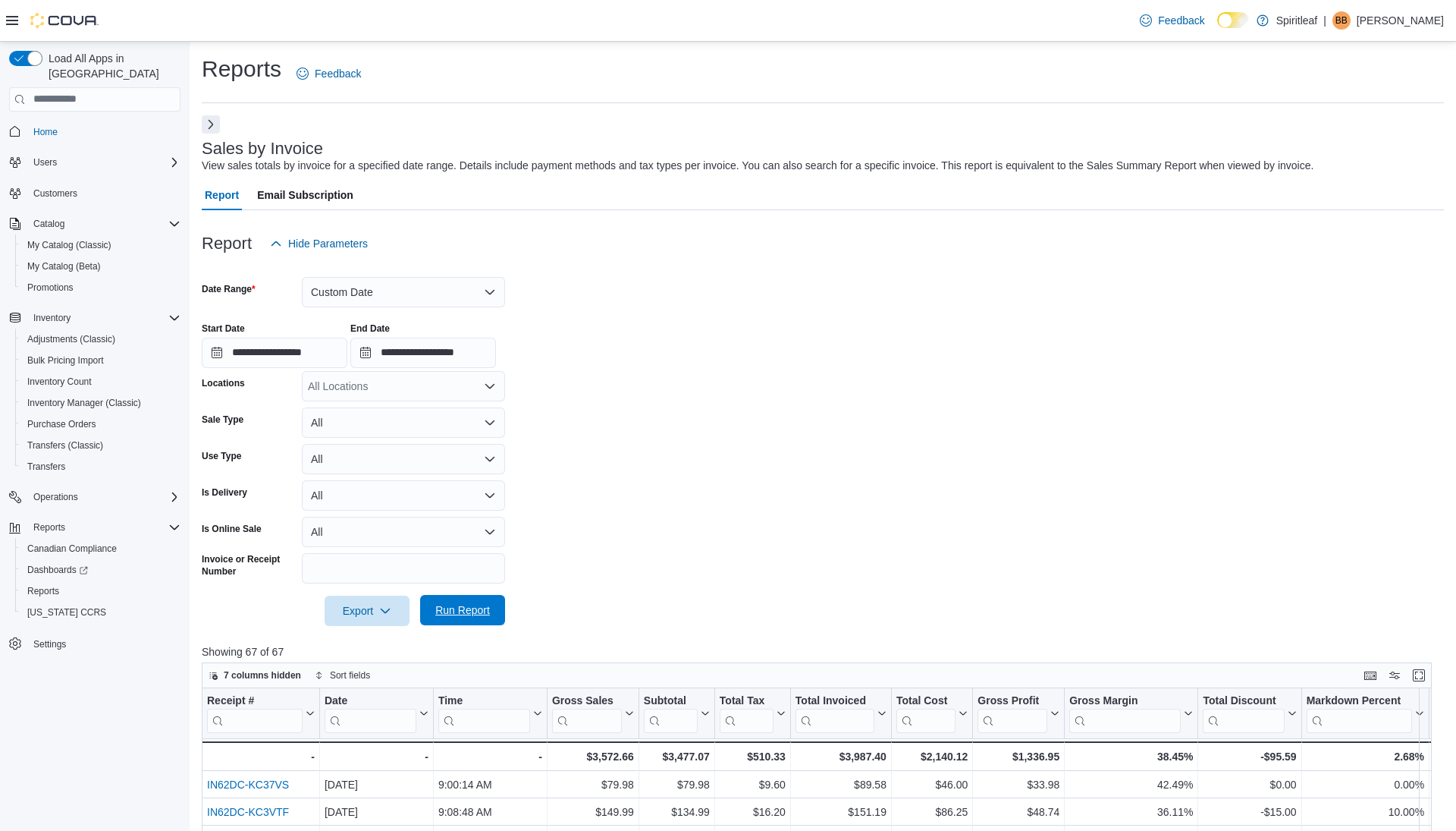
click at [458, 605] on span "Run Report" at bounding box center [462, 610] width 55 height 16
click at [420, 286] on button "Custom Date" at bounding box center [403, 292] width 203 height 30
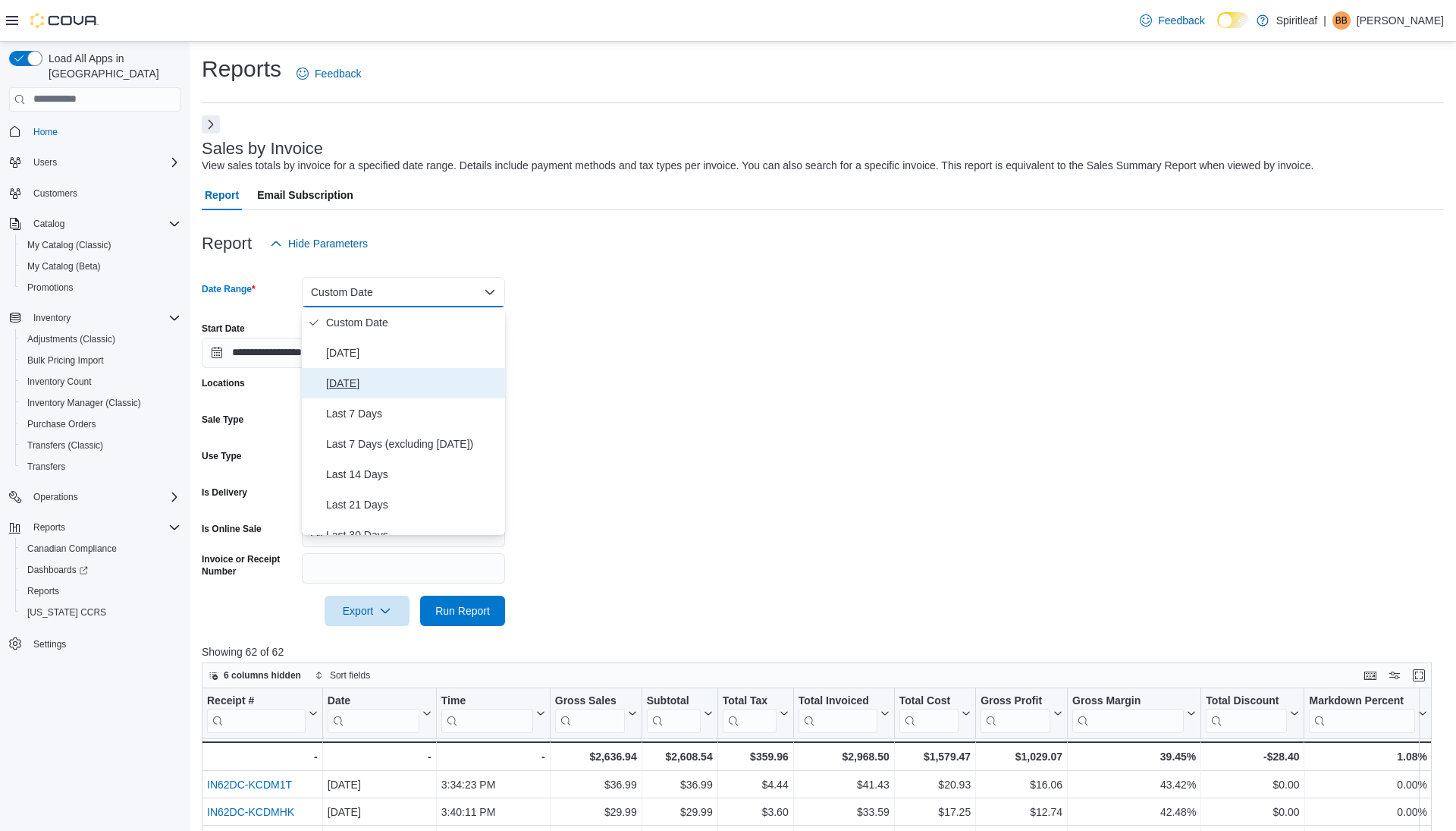
click at [369, 376] on span "[DATE]" at bounding box center [413, 383] width 173 height 18
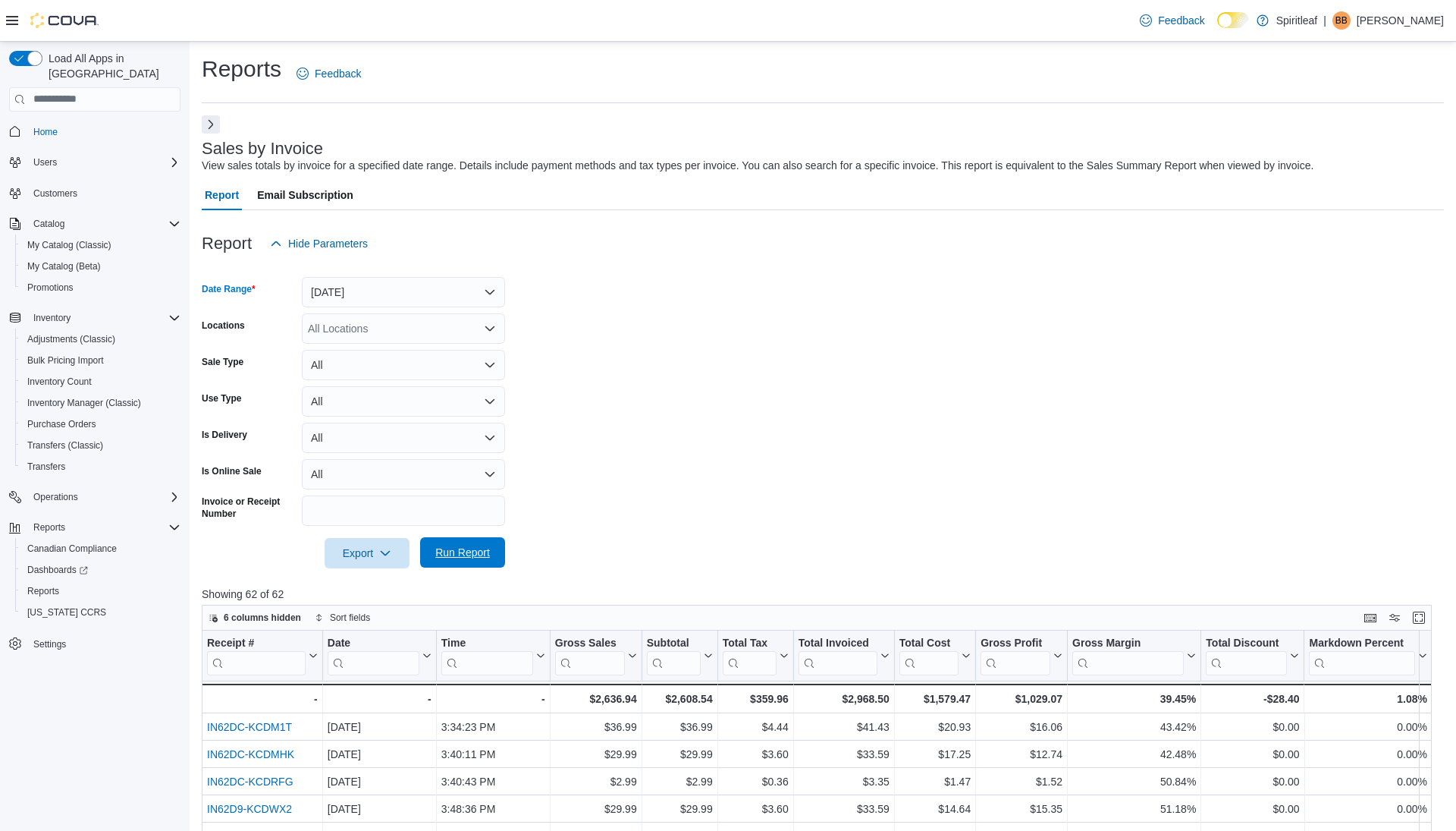
click at [457, 562] on span "Run Report" at bounding box center [462, 551] width 67 height 30
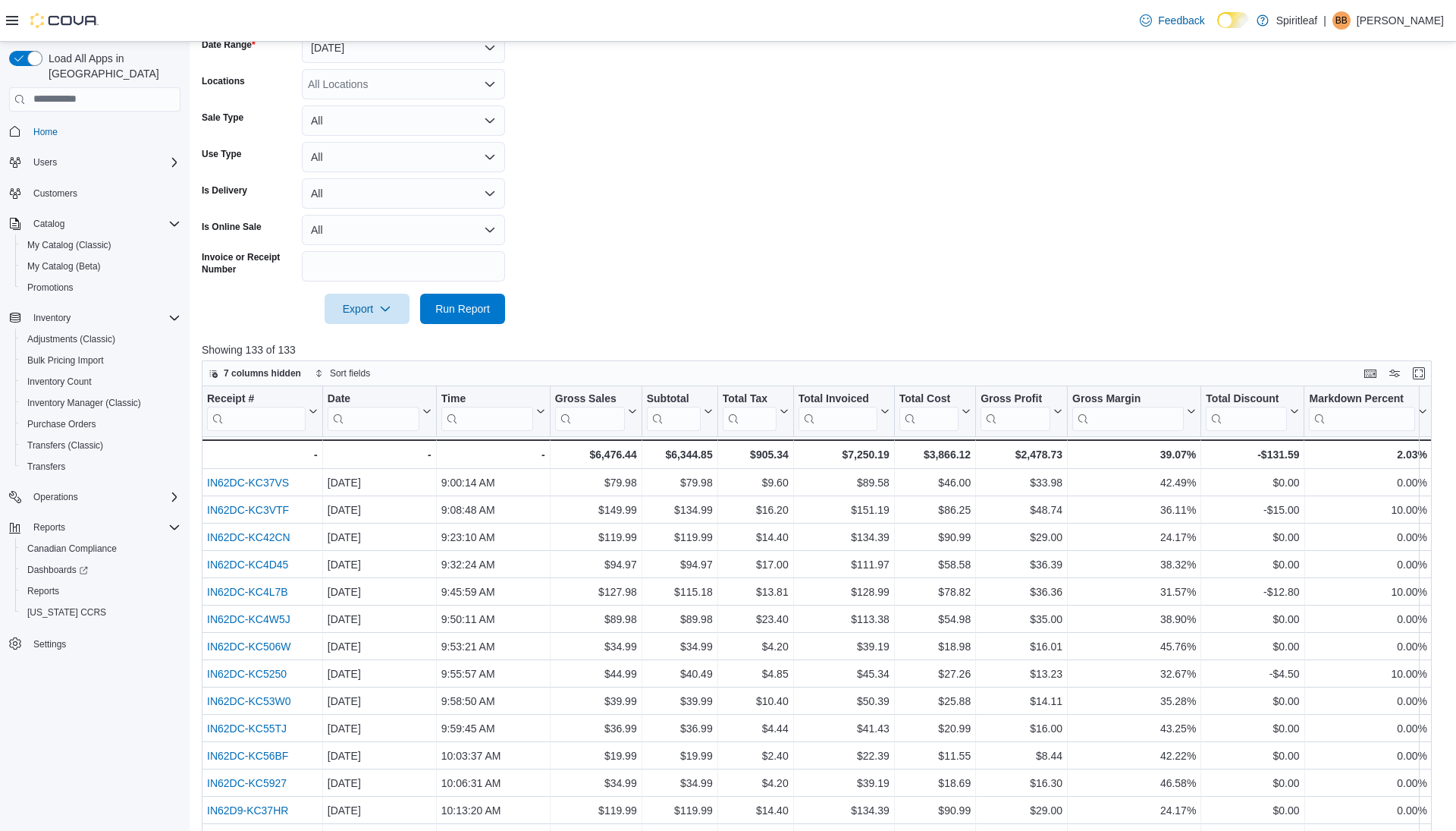
scroll to position [288, 0]
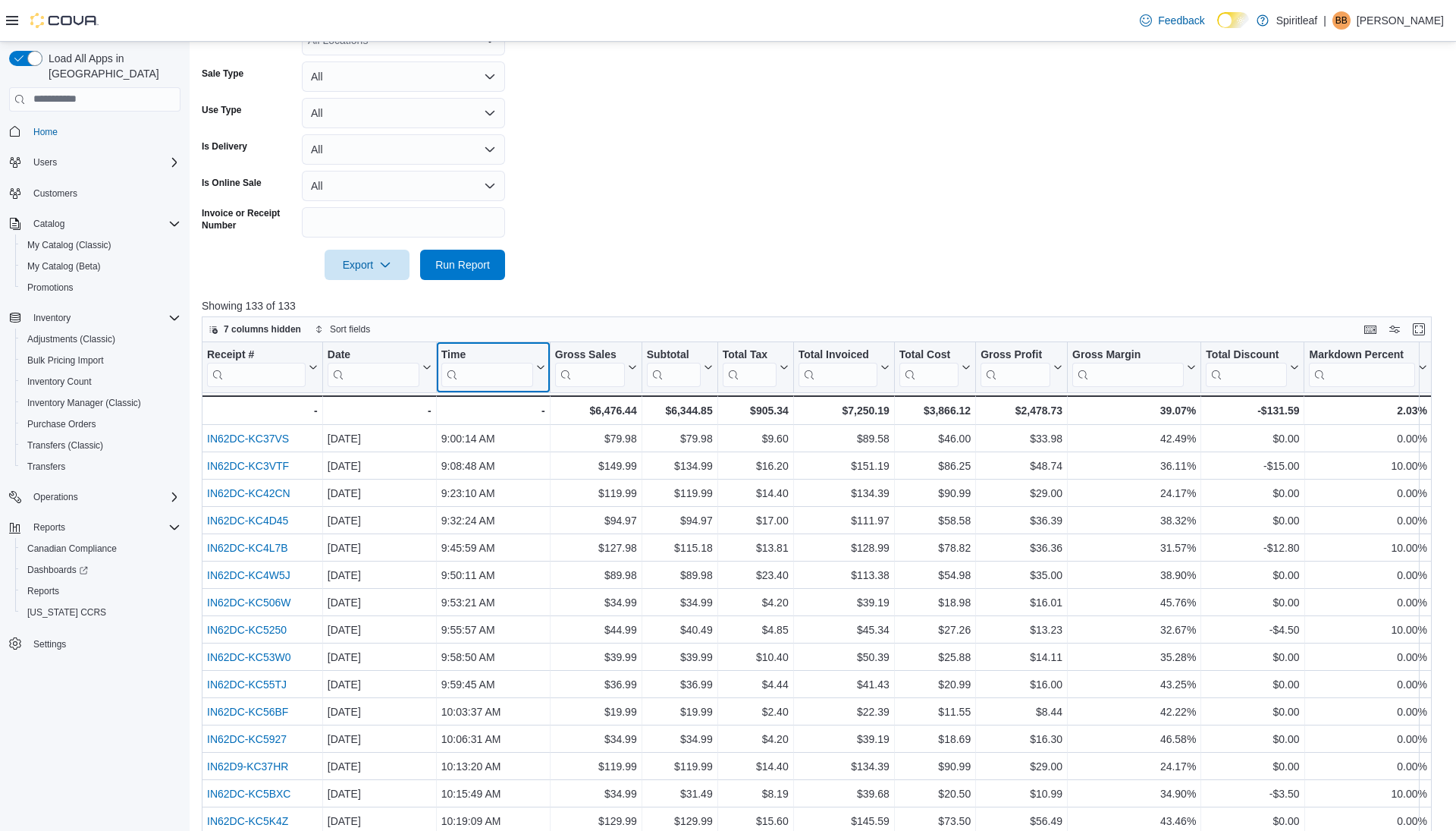
click at [539, 364] on icon at bounding box center [539, 367] width 12 height 10
click at [498, 437] on span "Sort High-Low" at bounding box center [501, 443] width 58 height 12
click at [664, 237] on div at bounding box center [823, 243] width 1242 height 12
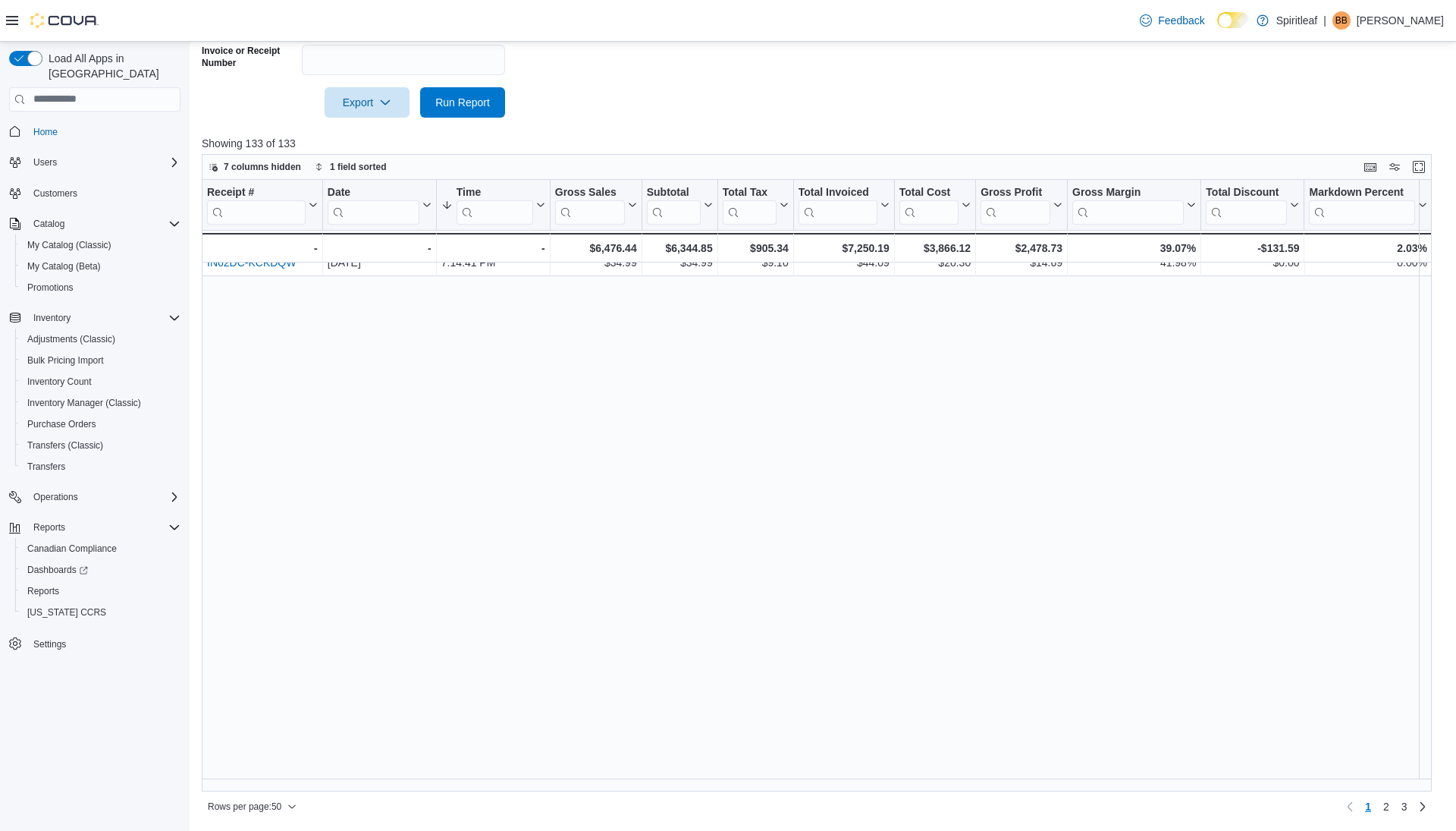
scroll to position [0, 0]
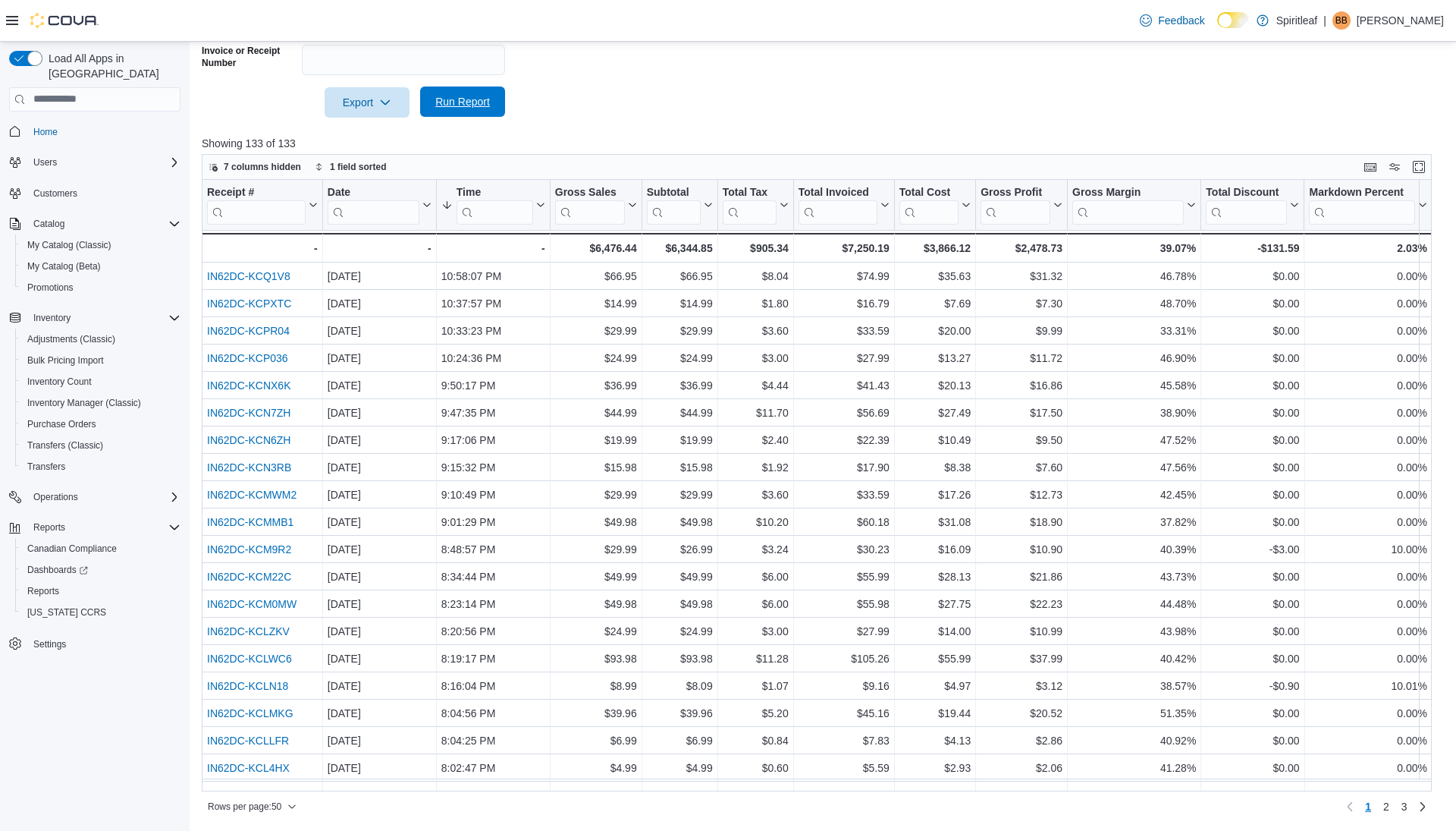
click at [462, 111] on span "Run Report" at bounding box center [462, 101] width 67 height 30
click at [465, 102] on span "Run Report" at bounding box center [462, 102] width 55 height 16
click at [478, 101] on span "Run Report" at bounding box center [462, 102] width 55 height 16
click at [469, 99] on span "Run Report" at bounding box center [462, 102] width 55 height 16
